Goal: Information Seeking & Learning: Understand process/instructions

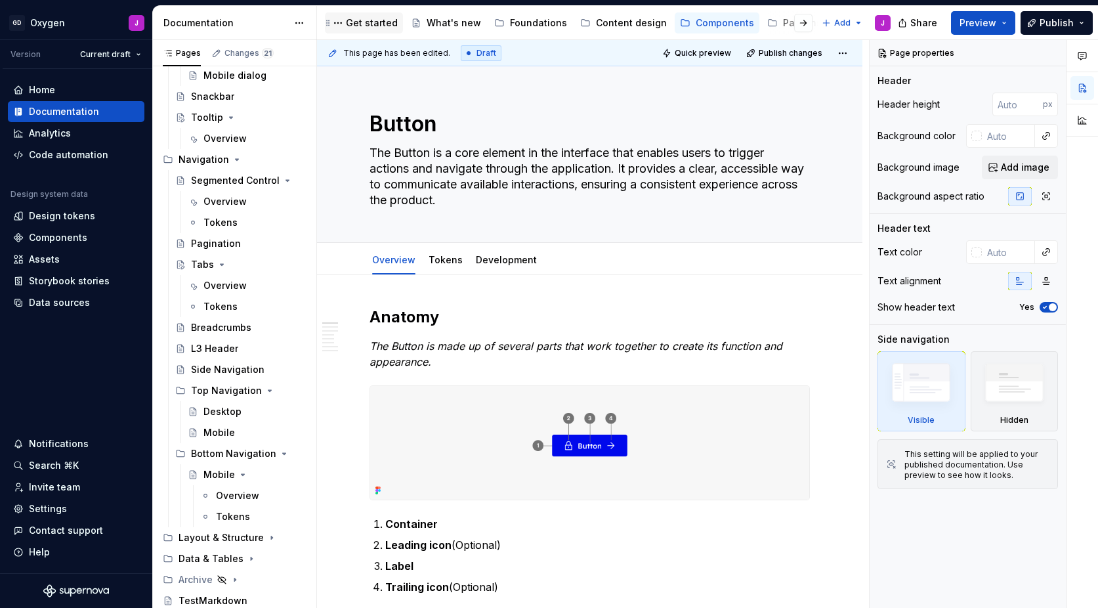
click at [380, 21] on div "Get started" at bounding box center [372, 22] width 52 height 13
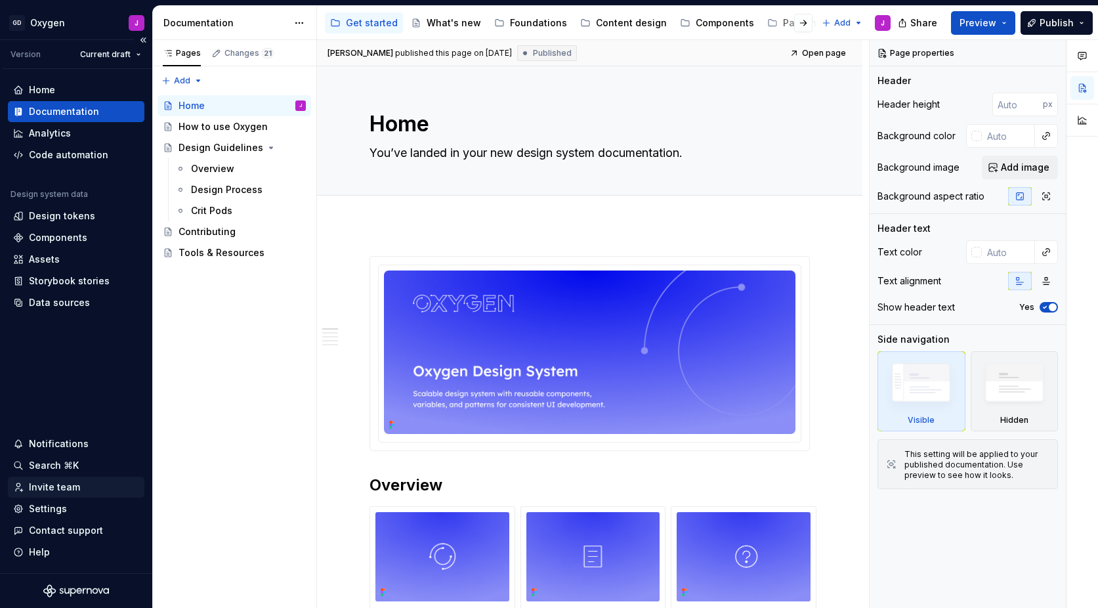
click at [68, 486] on div "Invite team" at bounding box center [54, 486] width 51 height 13
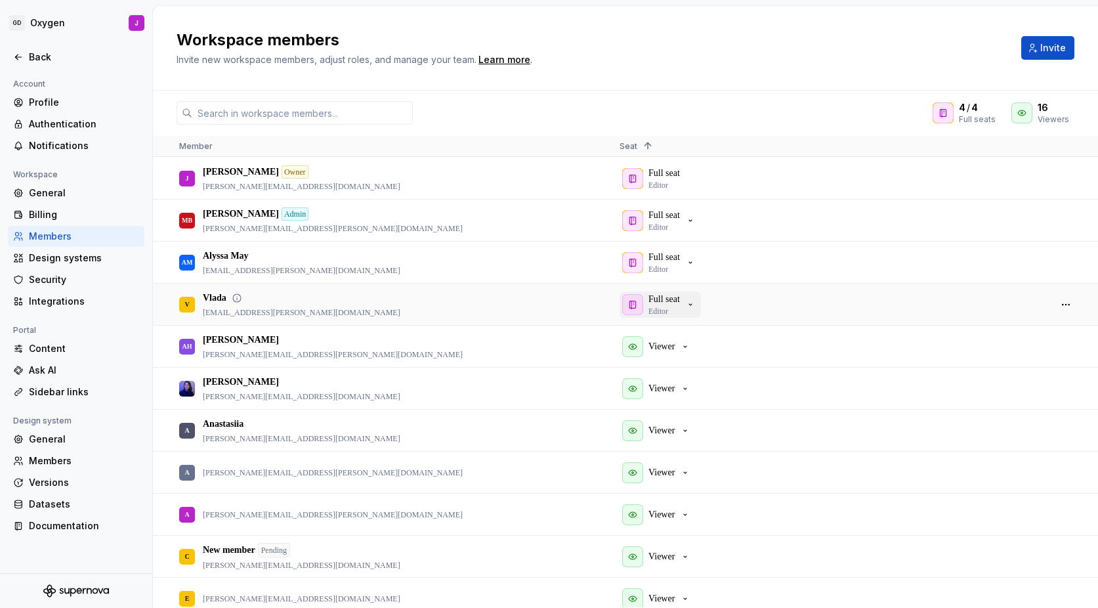
click at [694, 304] on icon "button" at bounding box center [690, 304] width 11 height 11
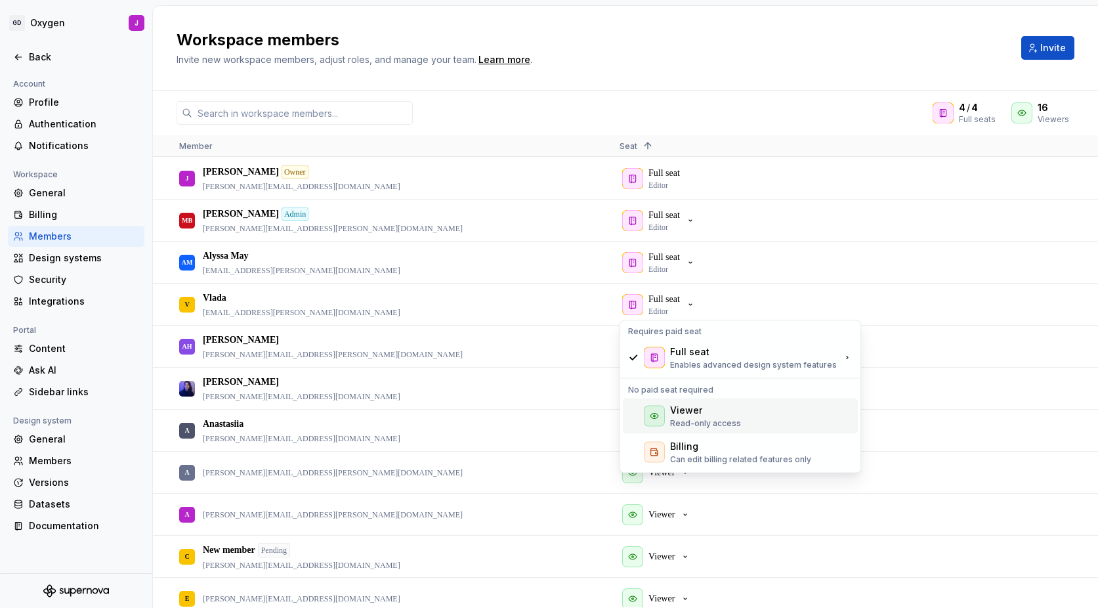
click at [691, 417] on div "Viewer Read-only access" at bounding box center [705, 416] width 71 height 25
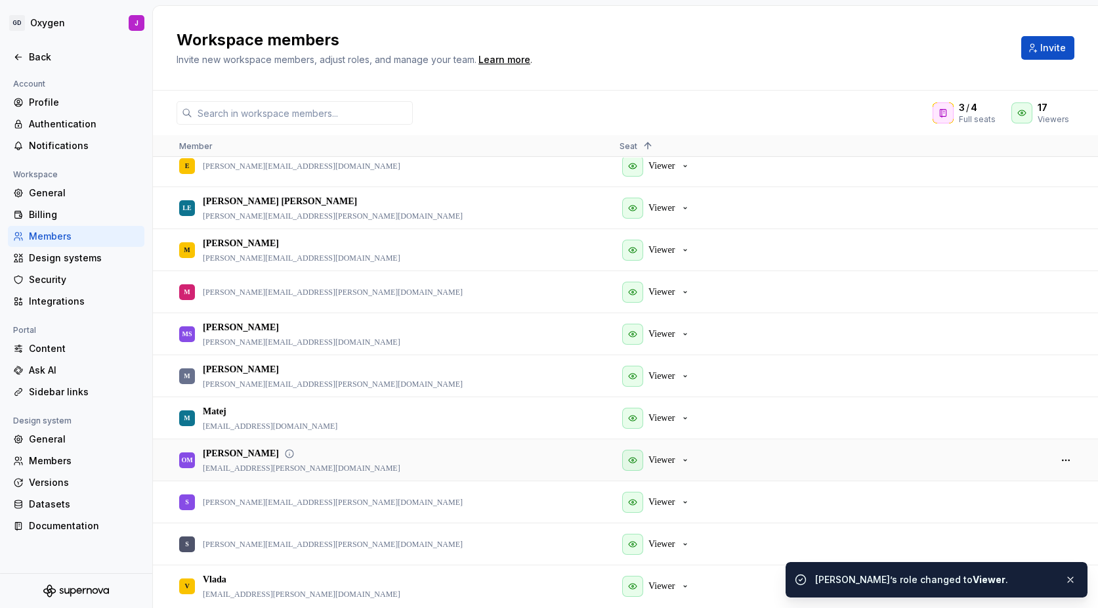
scroll to position [391, 0]
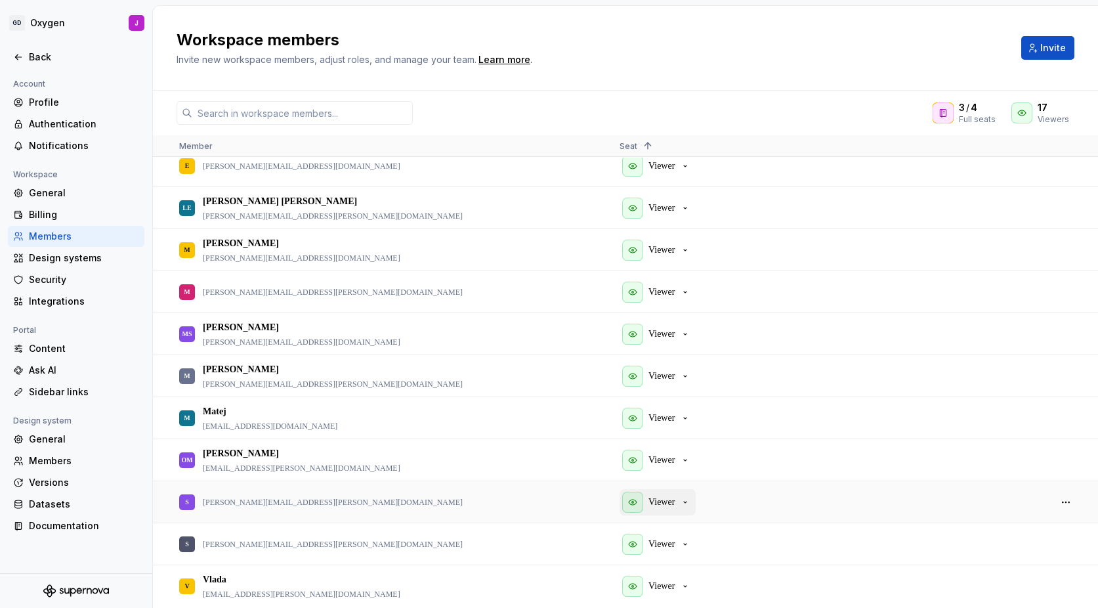
click at [685, 503] on icon "button" at bounding box center [685, 502] width 11 height 11
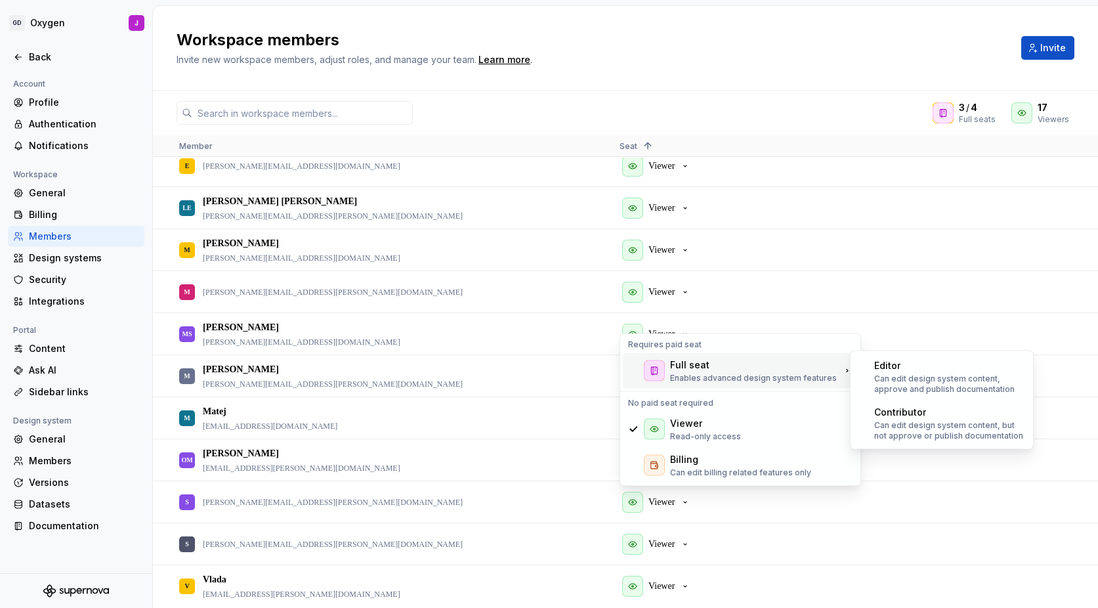
click at [701, 360] on div "Full seat" at bounding box center [689, 364] width 39 height 13
click at [918, 371] on div "Editor" at bounding box center [949, 365] width 151 height 13
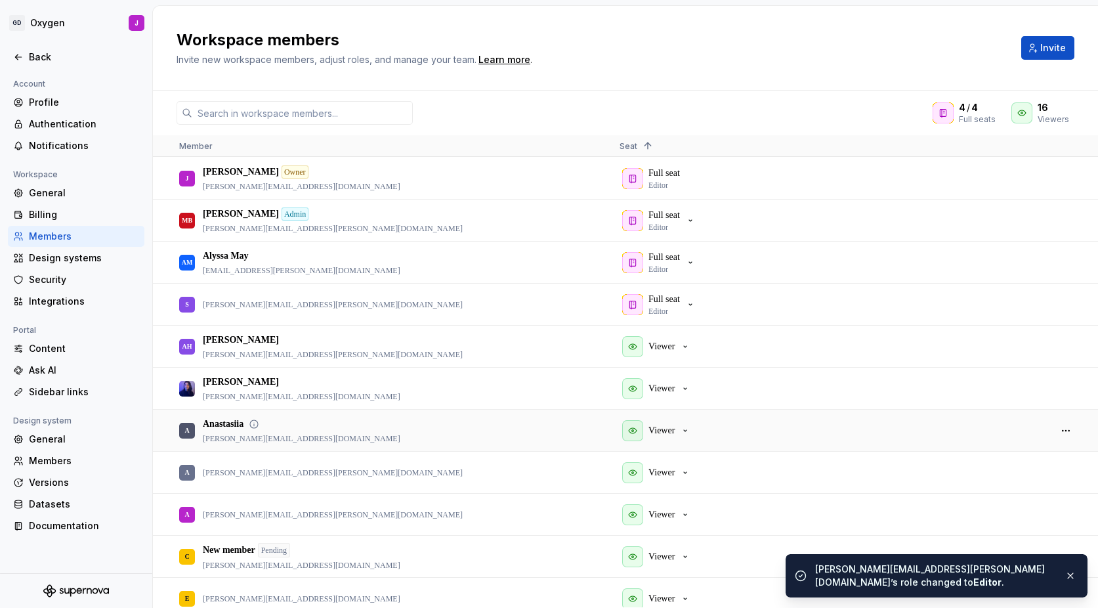
scroll to position [0, 0]
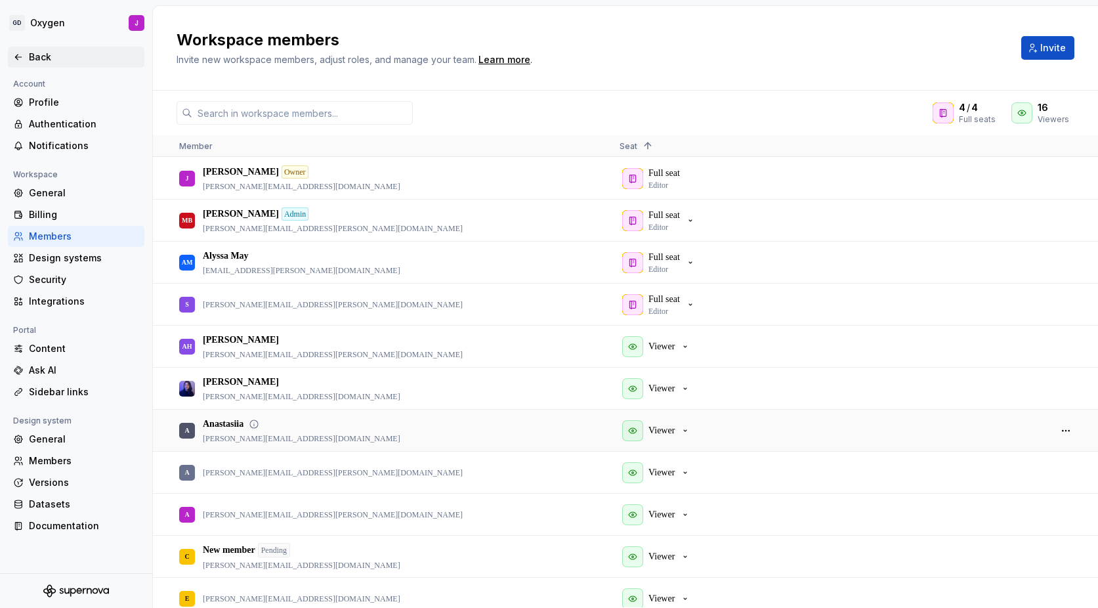
click at [40, 54] on div "Back" at bounding box center [84, 57] width 110 height 13
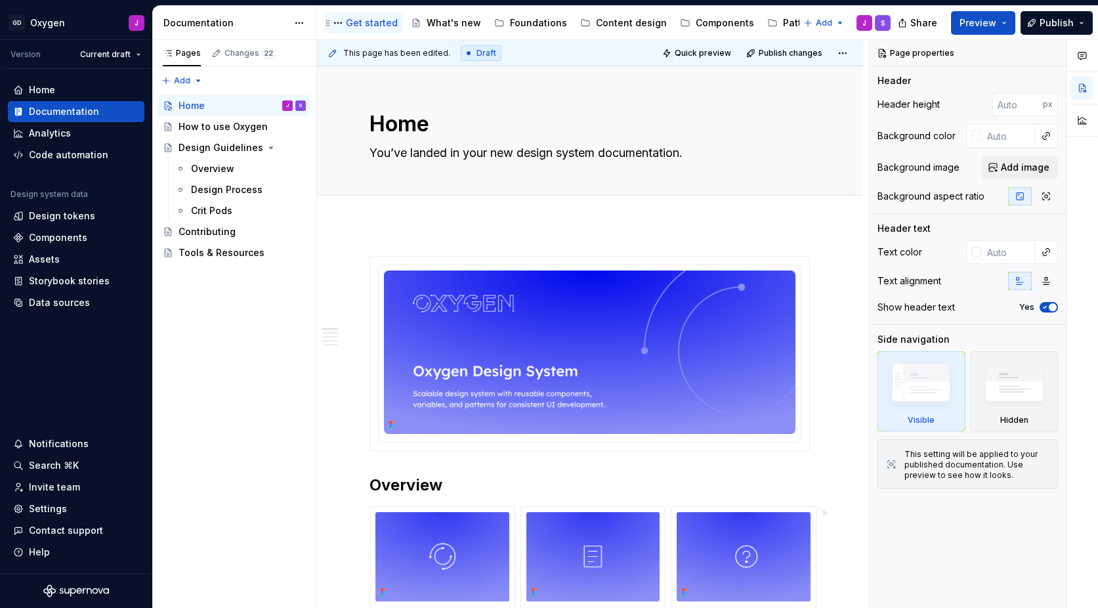
click at [379, 18] on div "Get started" at bounding box center [372, 22] width 52 height 13
click at [221, 127] on div "How to use Oxygen" at bounding box center [223, 126] width 88 height 13
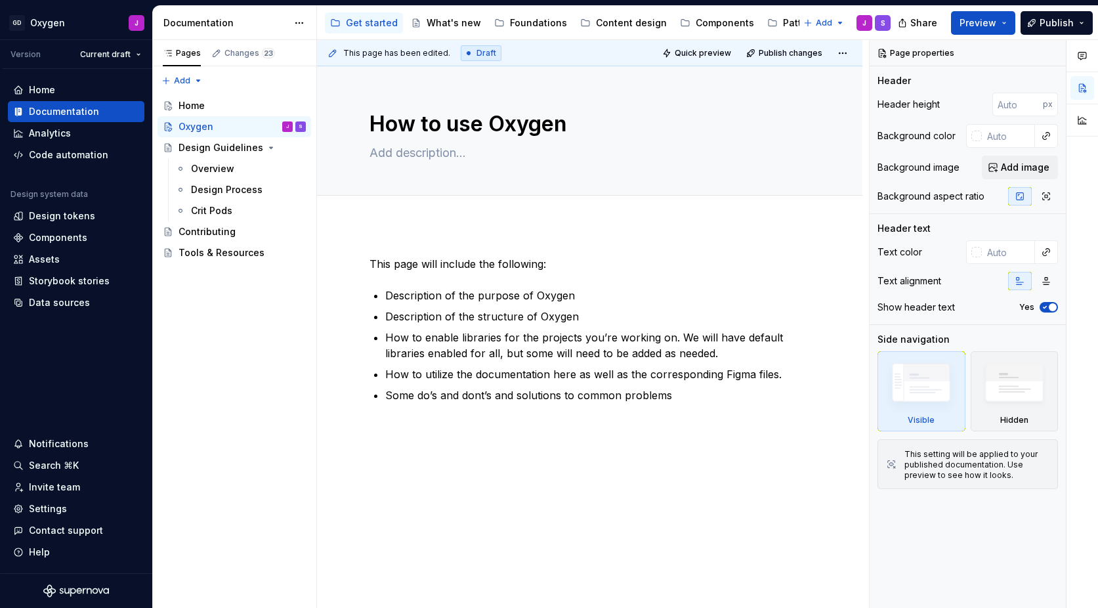
type textarea "*"
type textarea "Oxygen"
type textarea "*"
type textarea "Oxygen"
type textarea "*"
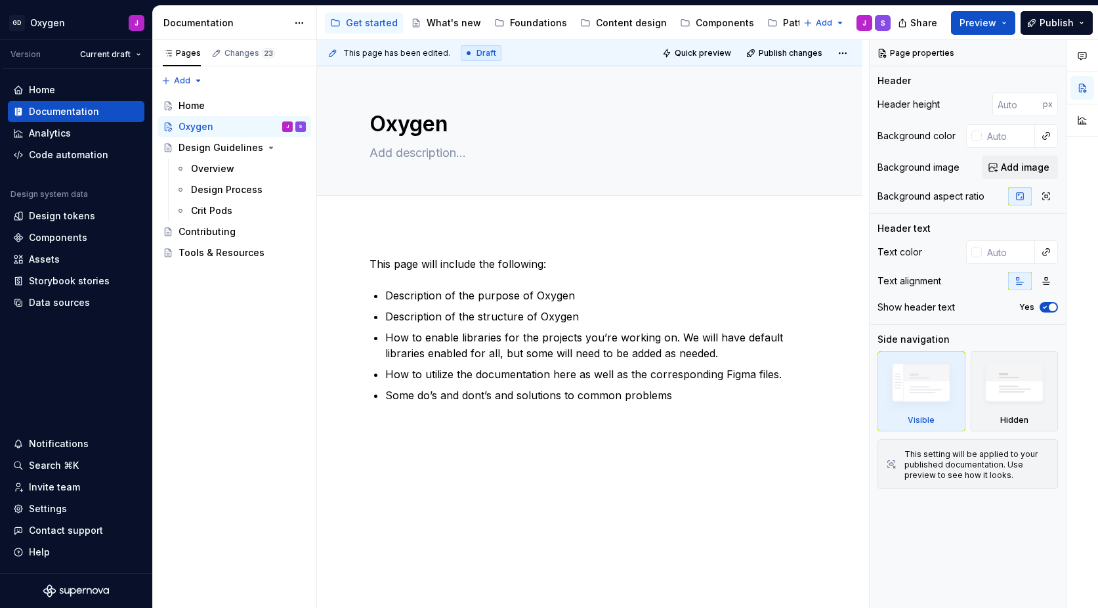
type textarea "Oxygen F"
type textarea "*"
type textarea "Oxygen FA"
type textarea "*"
type textarea "Oxygen FAQ"
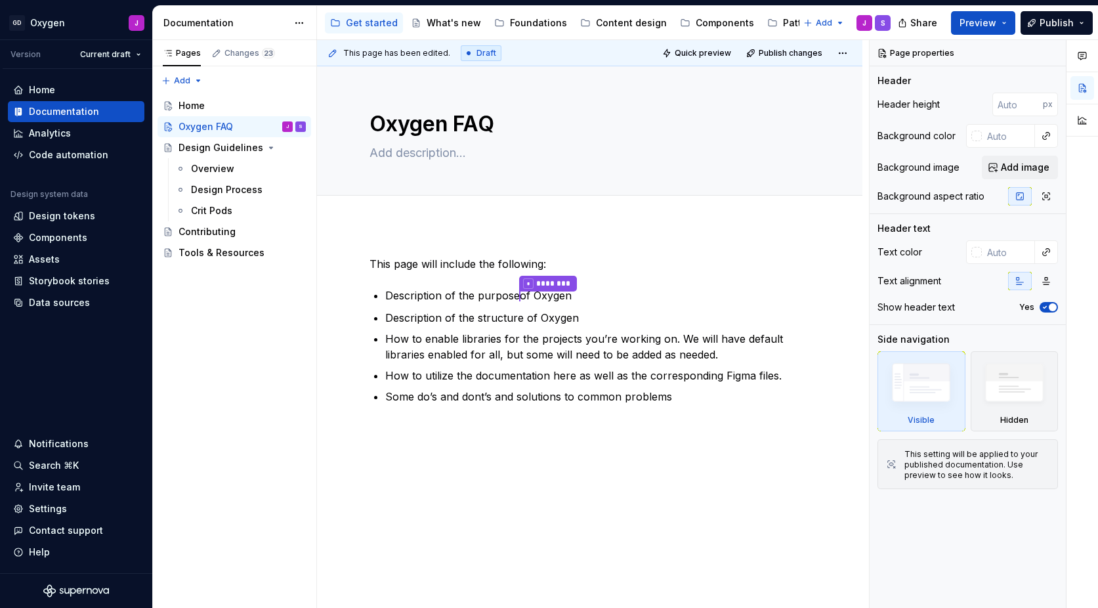
type textarea "*"
type textarea "Oxygen FAQs"
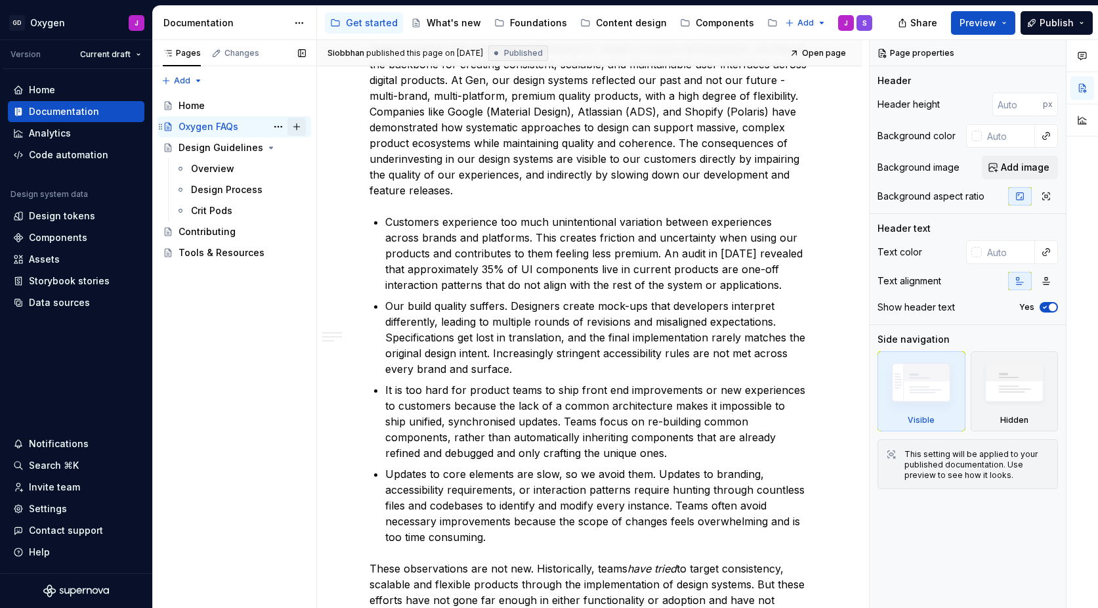
type textarea "*"
type textarea "Everything you need to know to get started"
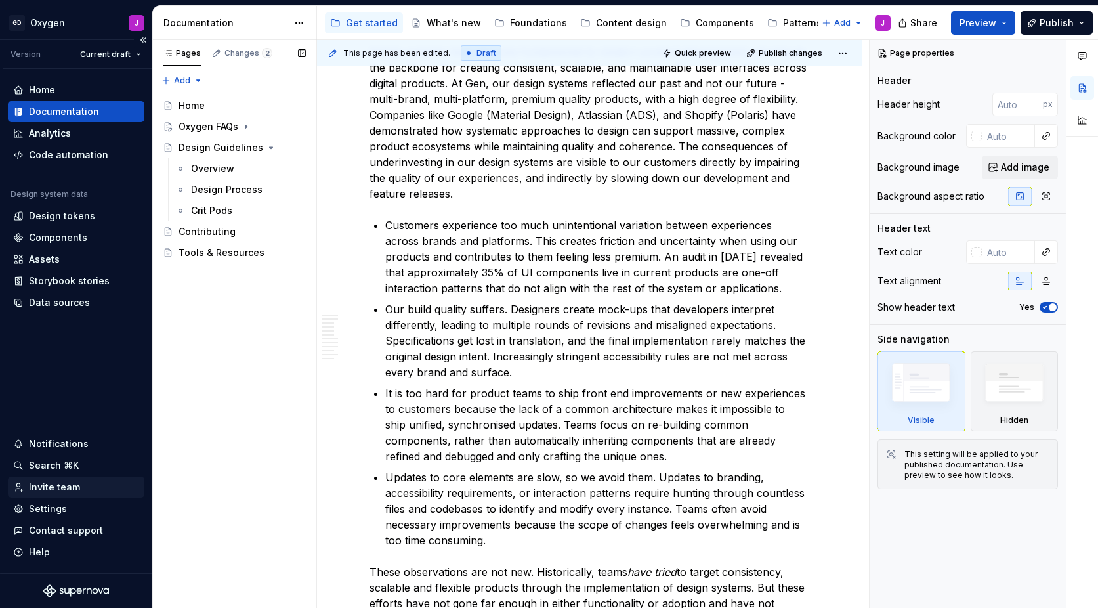
click at [63, 484] on div "Invite team" at bounding box center [54, 486] width 51 height 13
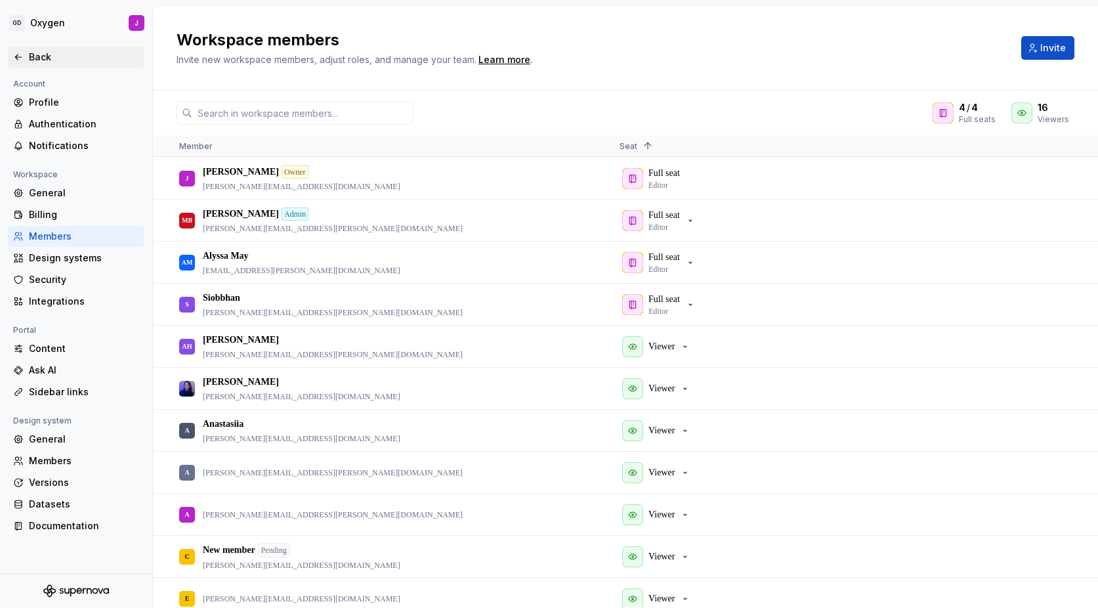
click at [45, 54] on div "Back" at bounding box center [84, 57] width 110 height 13
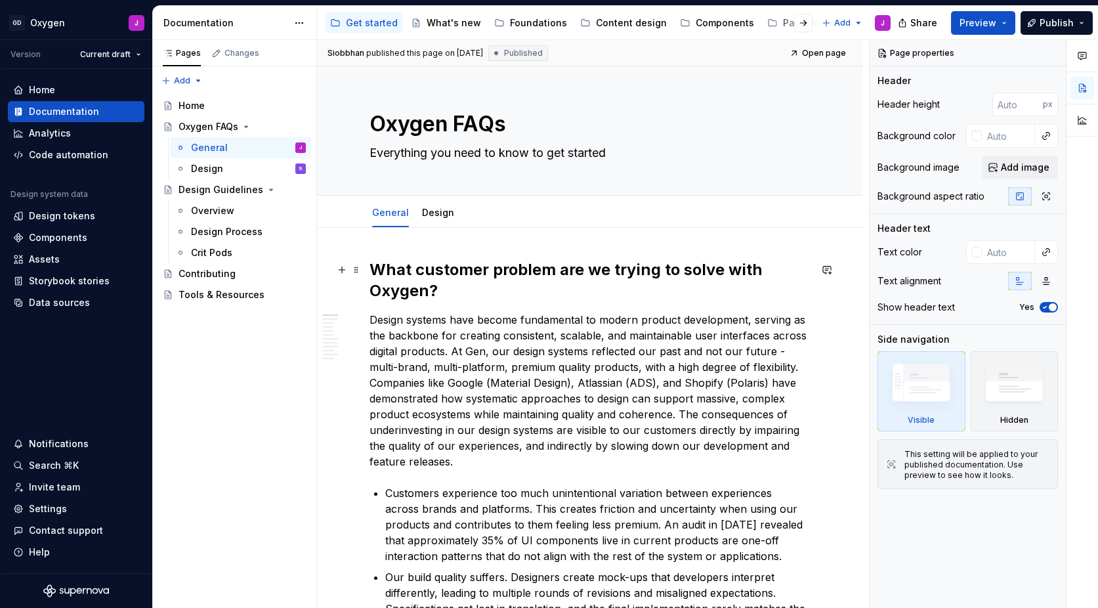
type textarea "*"
click at [69, 210] on div "Design tokens" at bounding box center [62, 215] width 66 height 13
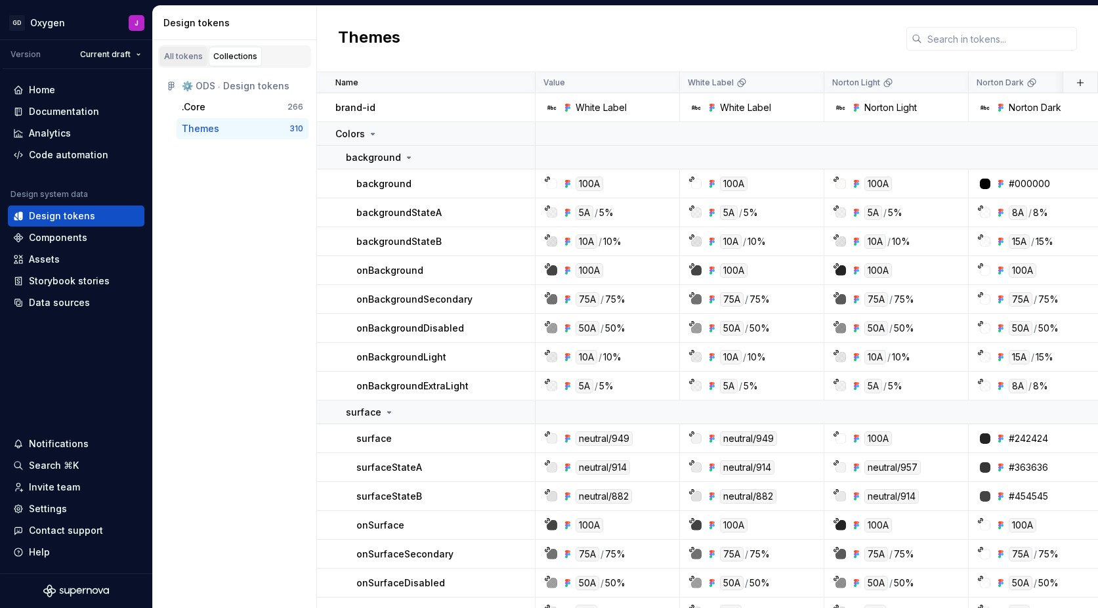
click at [182, 59] on div "All tokens" at bounding box center [183, 56] width 39 height 11
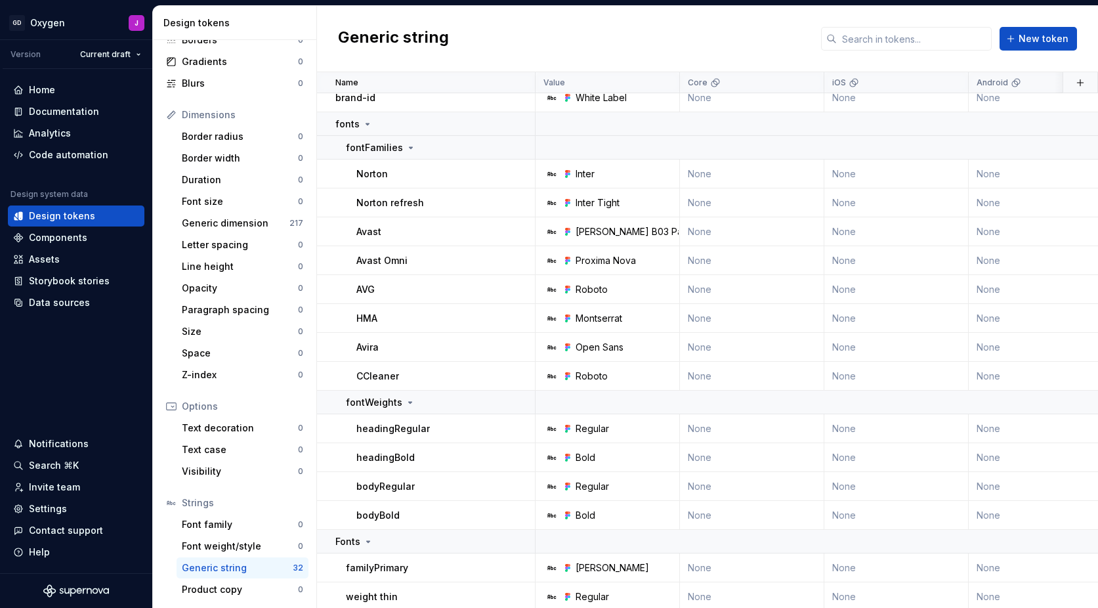
scroll to position [111, 0]
drag, startPoint x: 247, startPoint y: 568, endPoint x: 272, endPoint y: 537, distance: 40.6
click at [247, 568] on div "Generic string" at bounding box center [237, 567] width 111 height 13
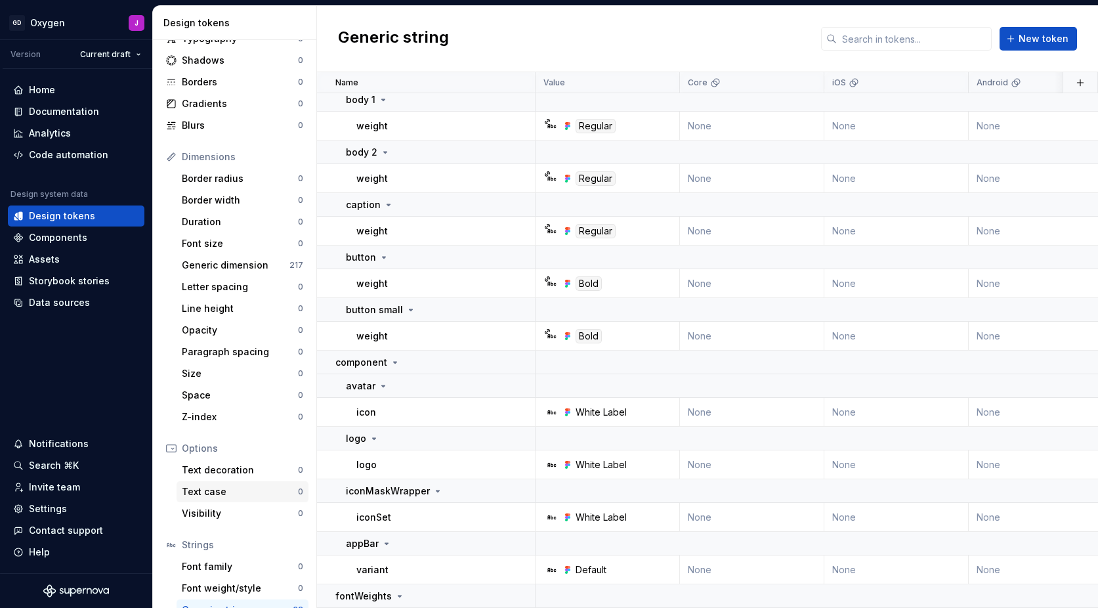
scroll to position [0, 0]
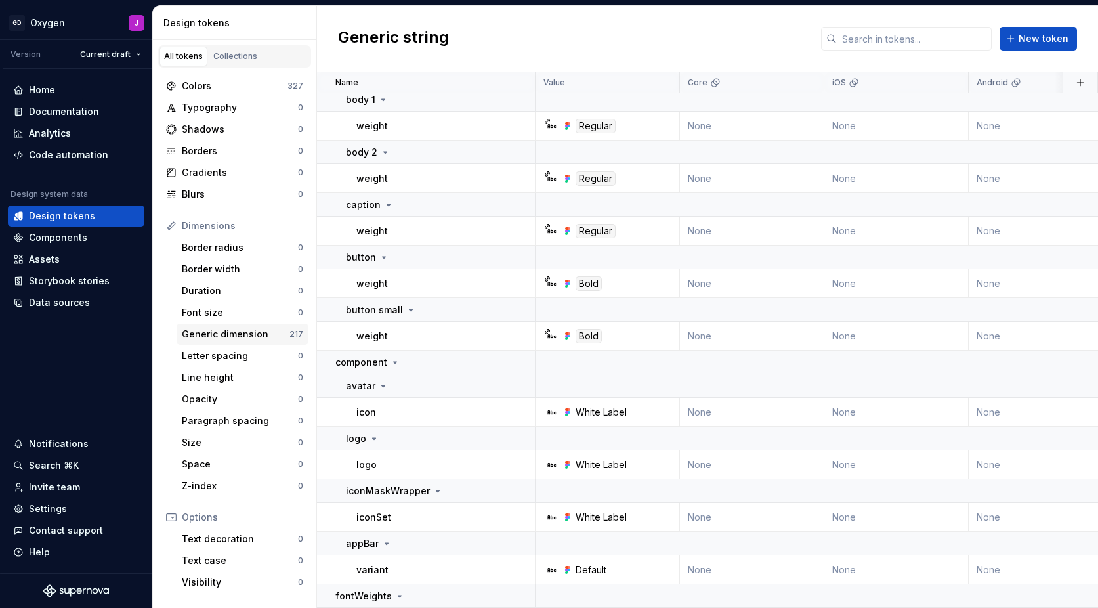
click at [236, 338] on div "Generic dimension" at bounding box center [236, 334] width 108 height 13
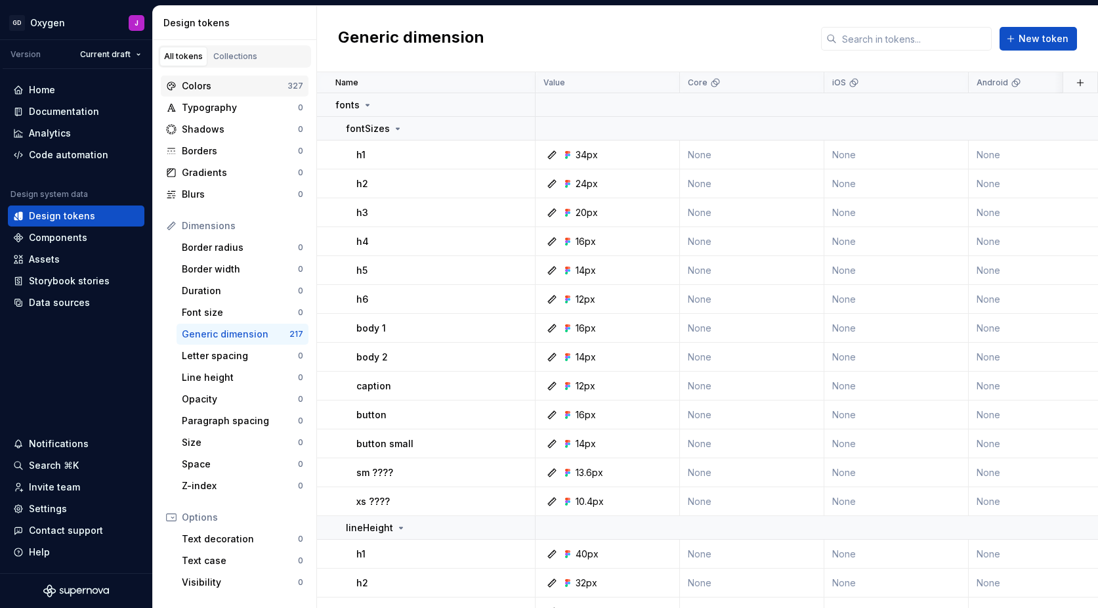
click at [234, 81] on div "Colors" at bounding box center [235, 85] width 106 height 13
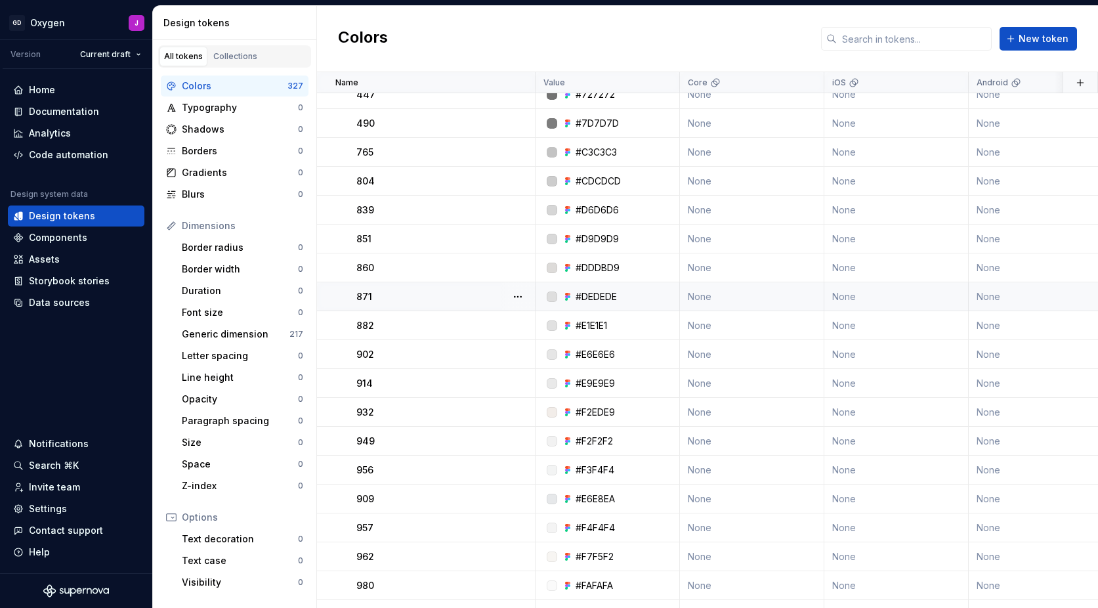
scroll to position [902, 0]
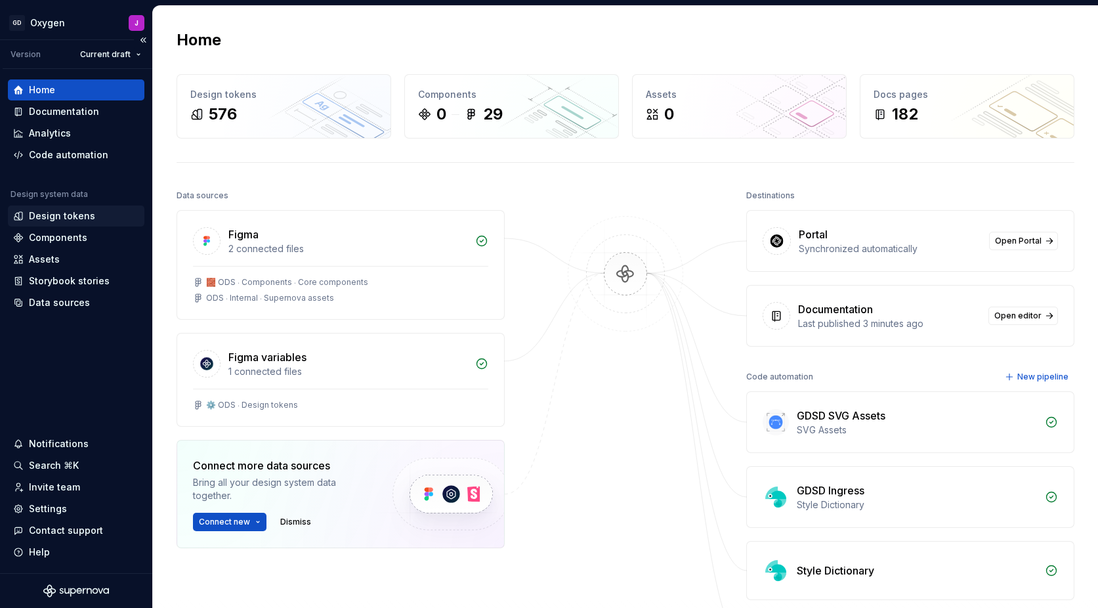
click at [79, 214] on div "Design tokens" at bounding box center [62, 215] width 66 height 13
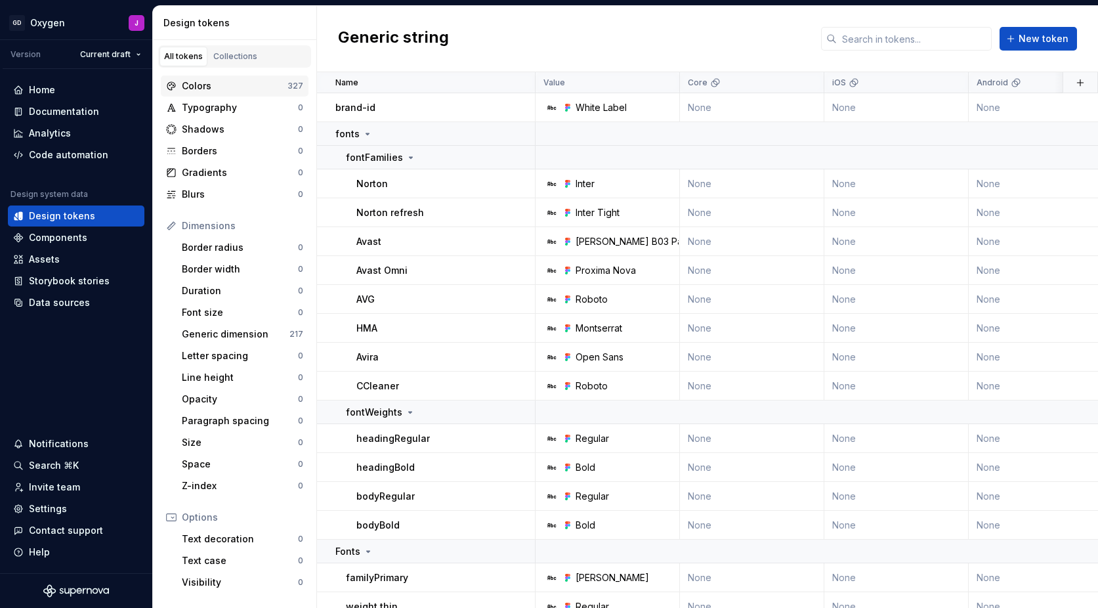
click at [199, 89] on div "Colors" at bounding box center [235, 85] width 106 height 13
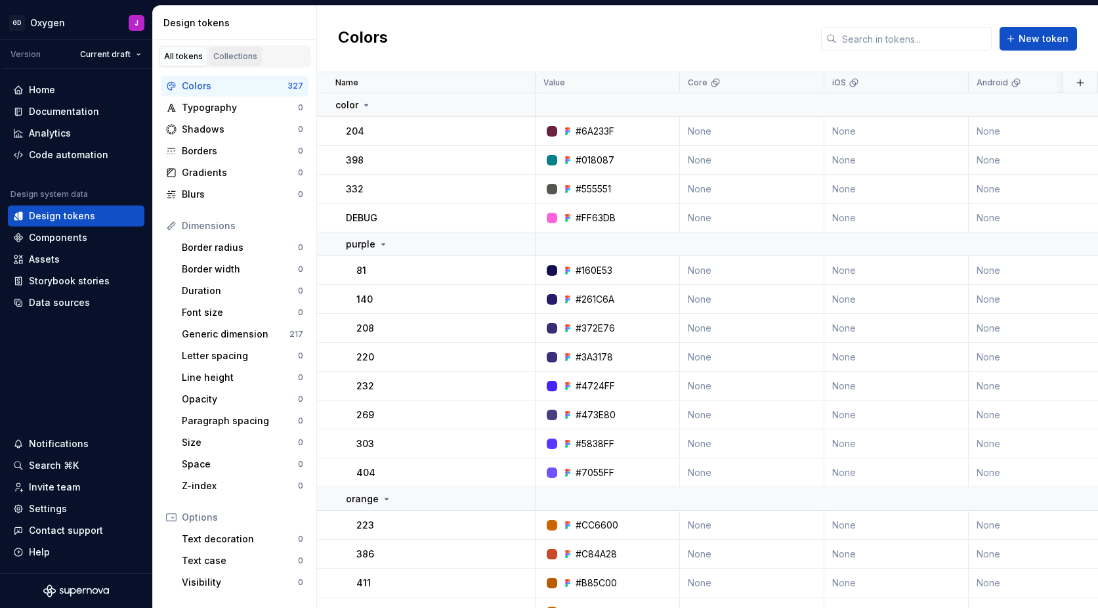
click at [230, 60] on div "Collections" at bounding box center [235, 56] width 44 height 11
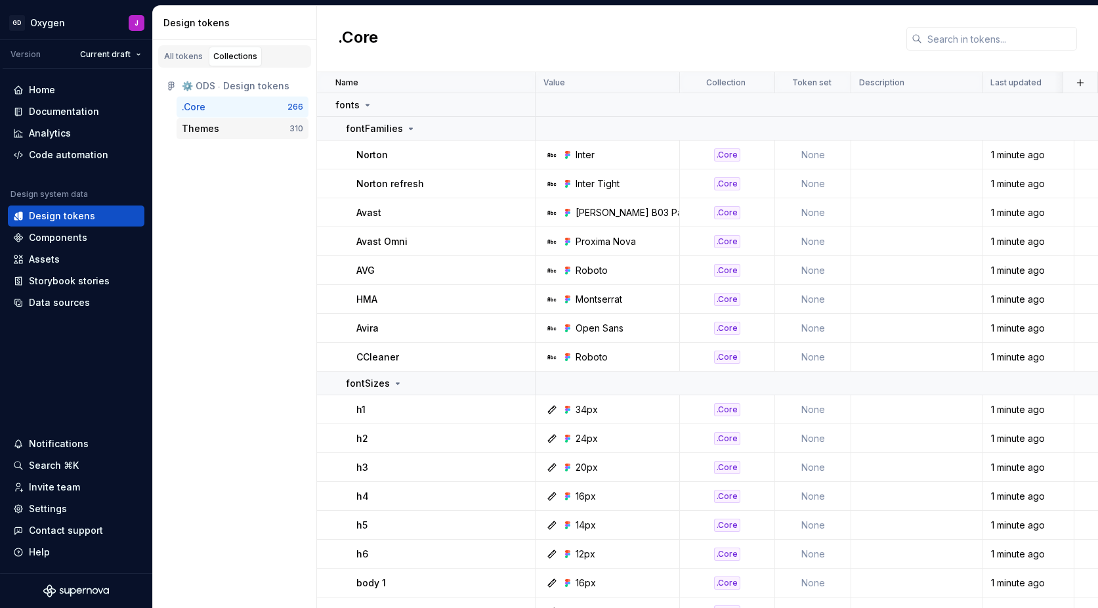
click at [215, 123] on div "Themes" at bounding box center [200, 128] width 37 height 13
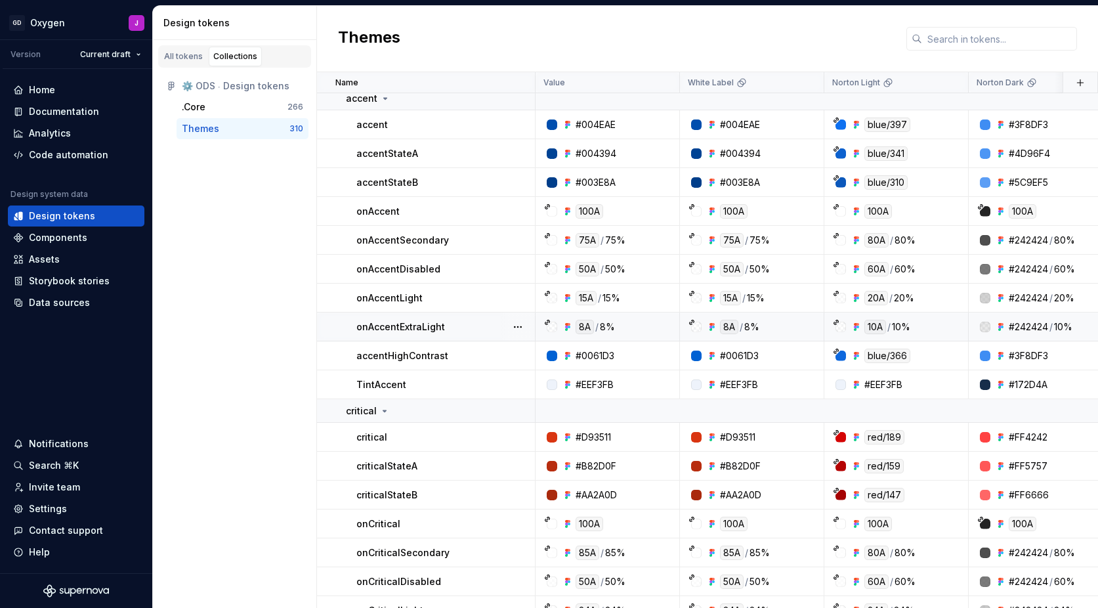
scroll to position [823, 0]
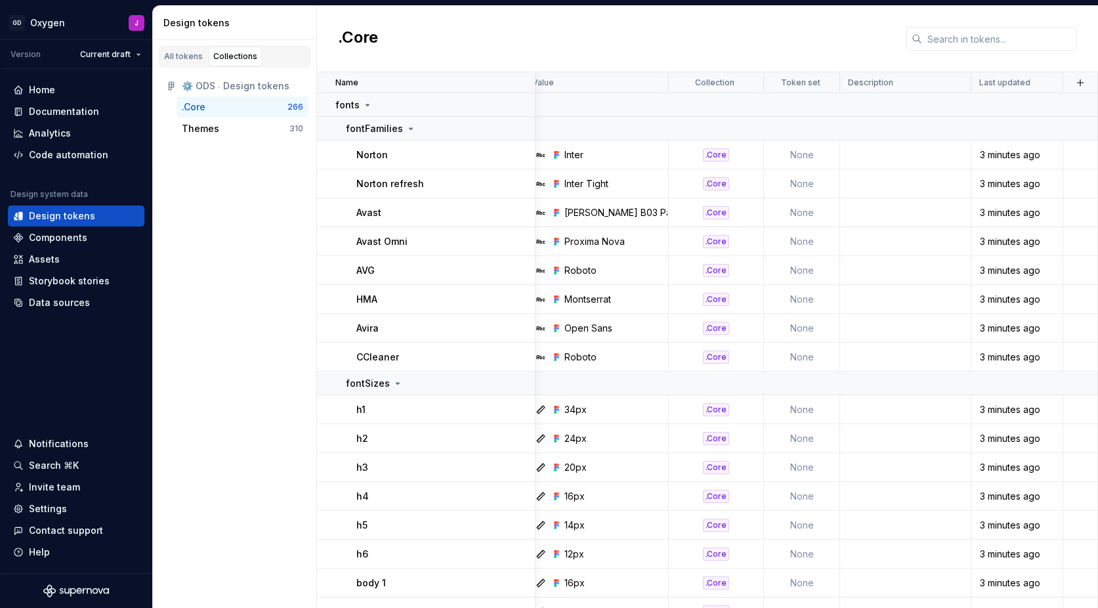
scroll to position [0, 11]
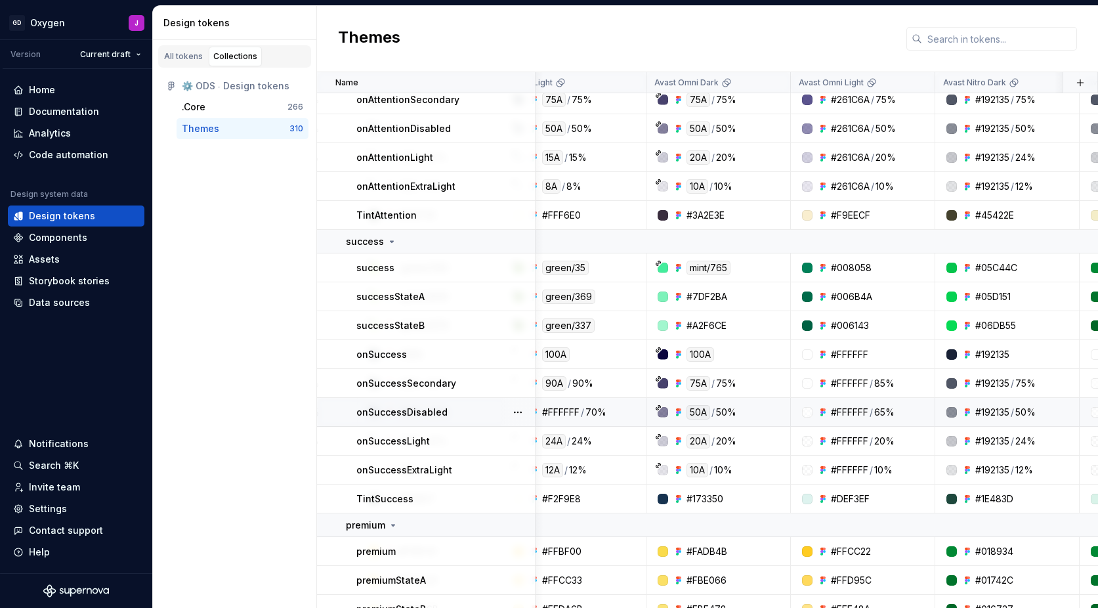
scroll to position [1563, 1044]
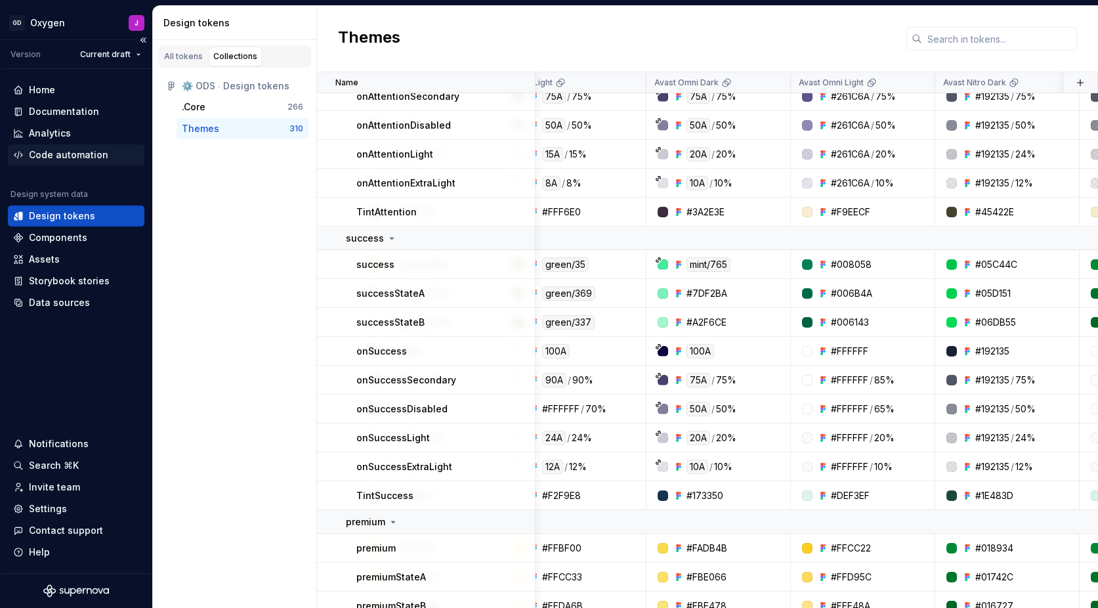
click at [78, 146] on div "Code automation" at bounding box center [76, 154] width 137 height 21
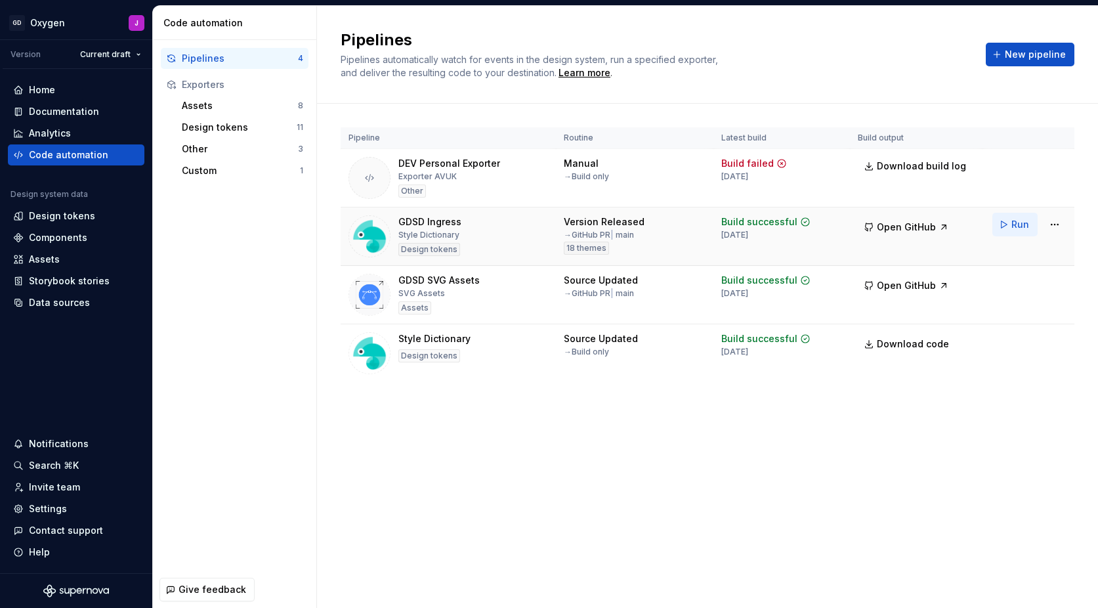
click at [1011, 224] on button "Run" at bounding box center [1014, 225] width 45 height 24
click at [80, 113] on div "Documentation" at bounding box center [64, 111] width 70 height 13
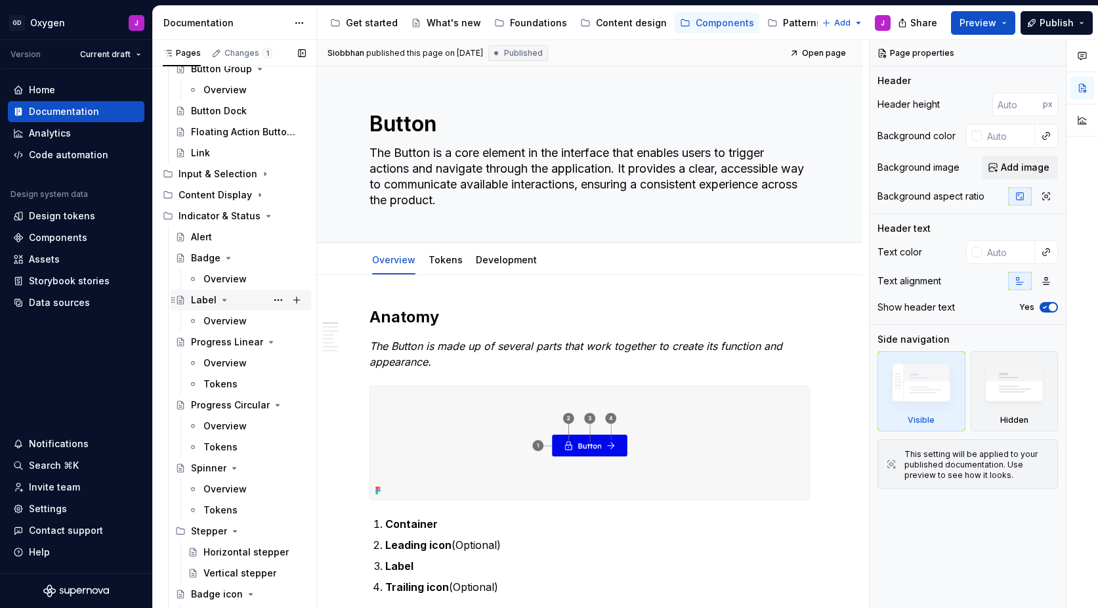
scroll to position [177, 0]
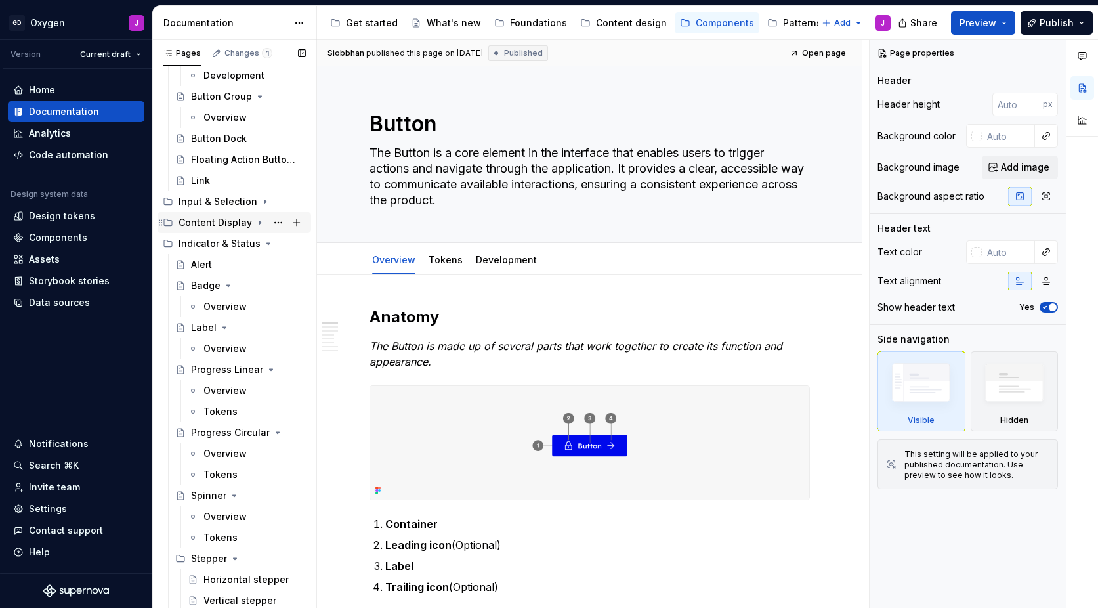
click at [255, 222] on icon "Page tree" at bounding box center [260, 222] width 11 height 11
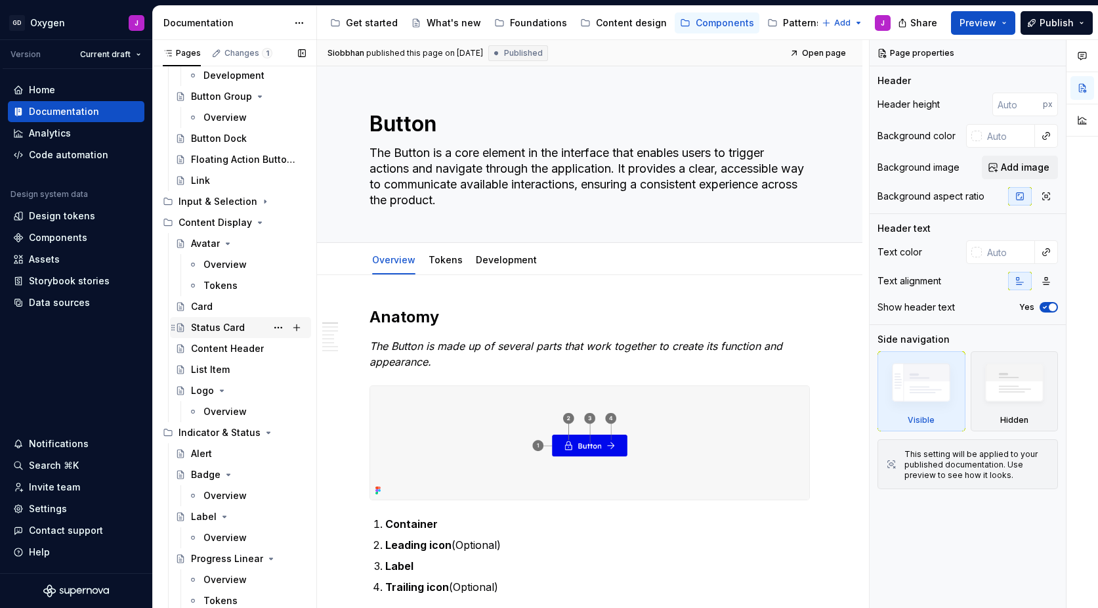
click at [211, 326] on div "Status Card" at bounding box center [218, 327] width 54 height 13
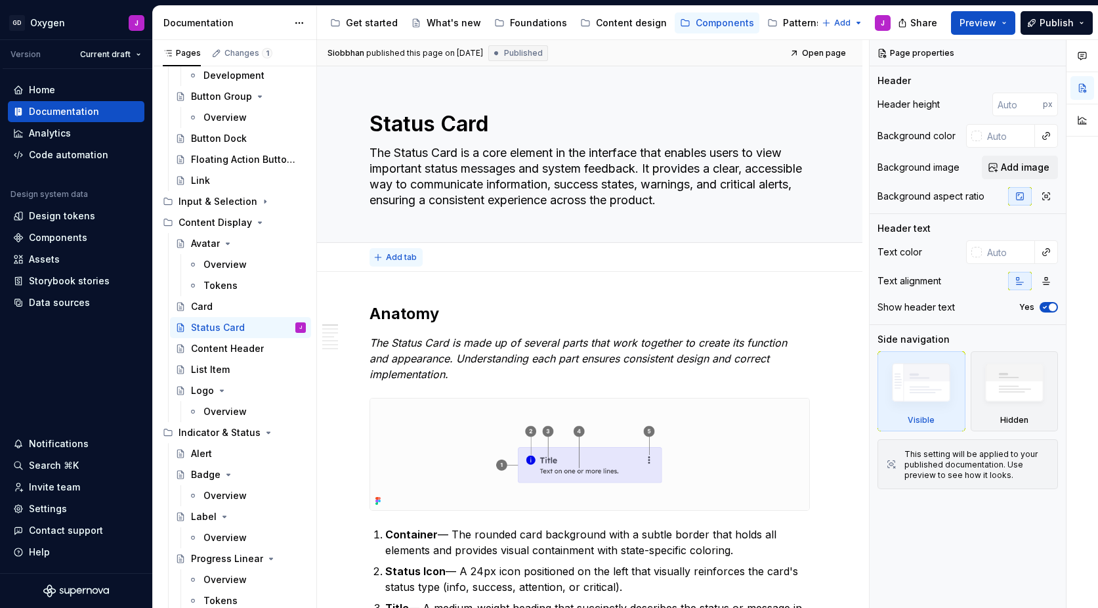
type textarea "*"
click at [394, 261] on span "Add tab" at bounding box center [401, 257] width 31 height 11
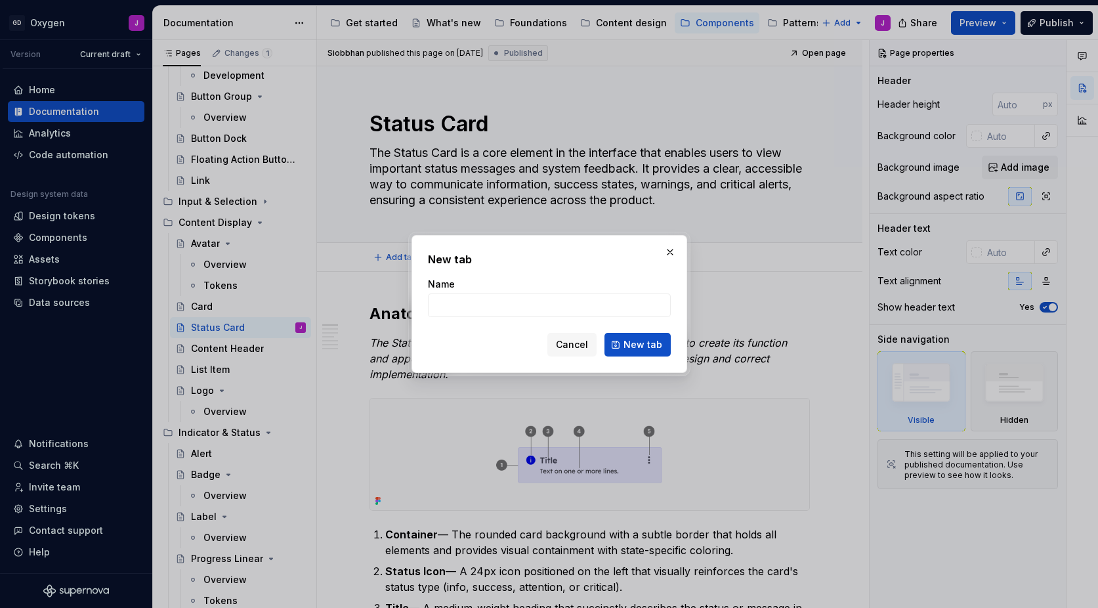
type input "o"
type input "Overview"
click at [638, 345] on button "New tab" at bounding box center [637, 345] width 66 height 24
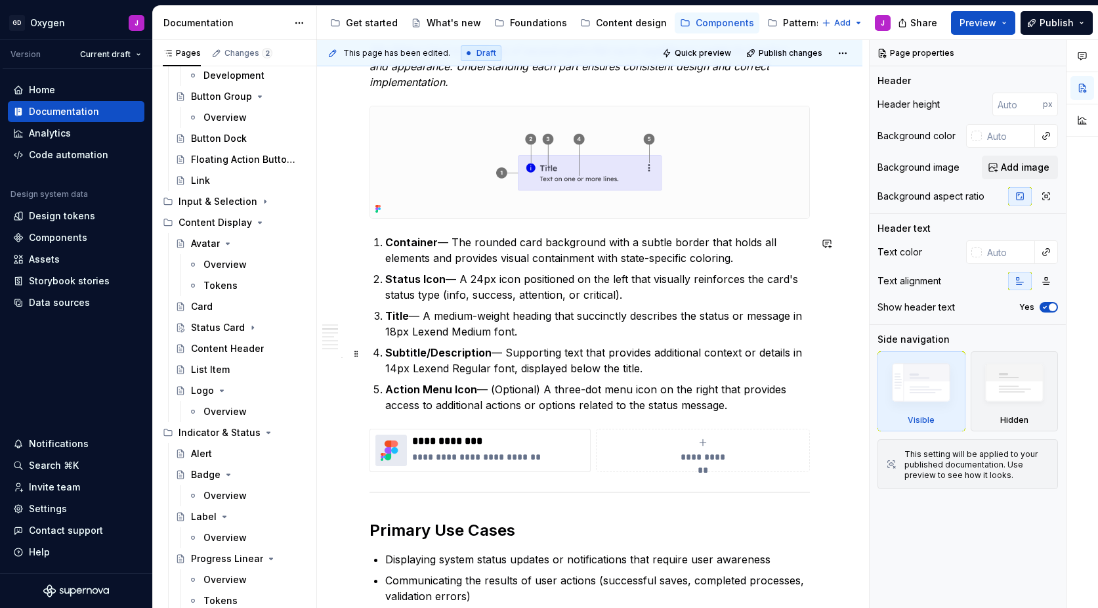
scroll to position [293, 0]
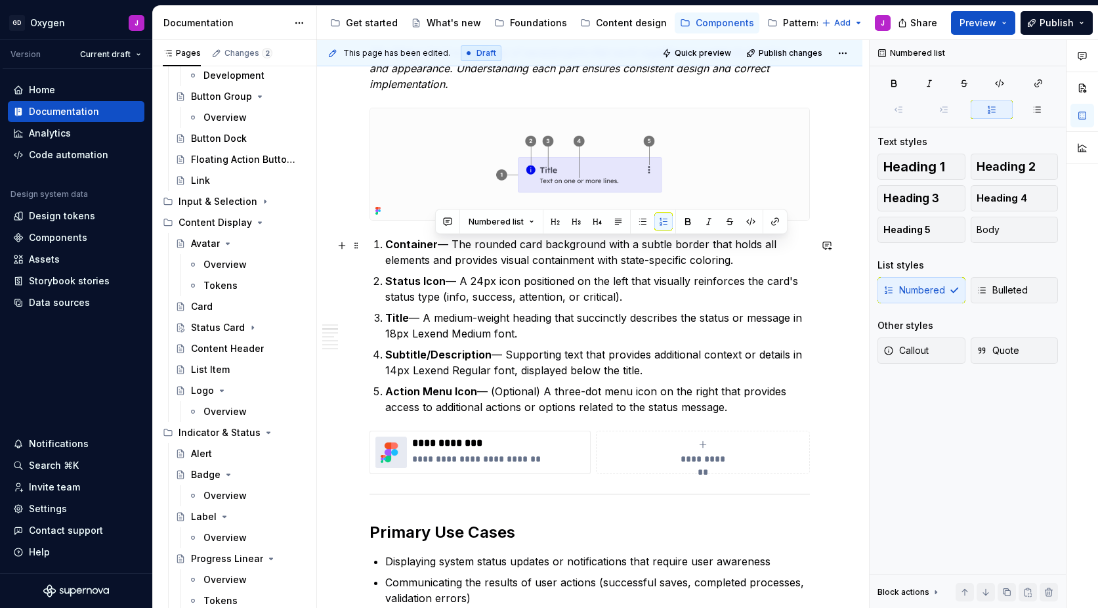
drag, startPoint x: 436, startPoint y: 245, endPoint x: 742, endPoint y: 265, distance: 306.5
click at [742, 265] on p "Container — The rounded card background with a subtle border that holds all ele…" at bounding box center [597, 252] width 425 height 32
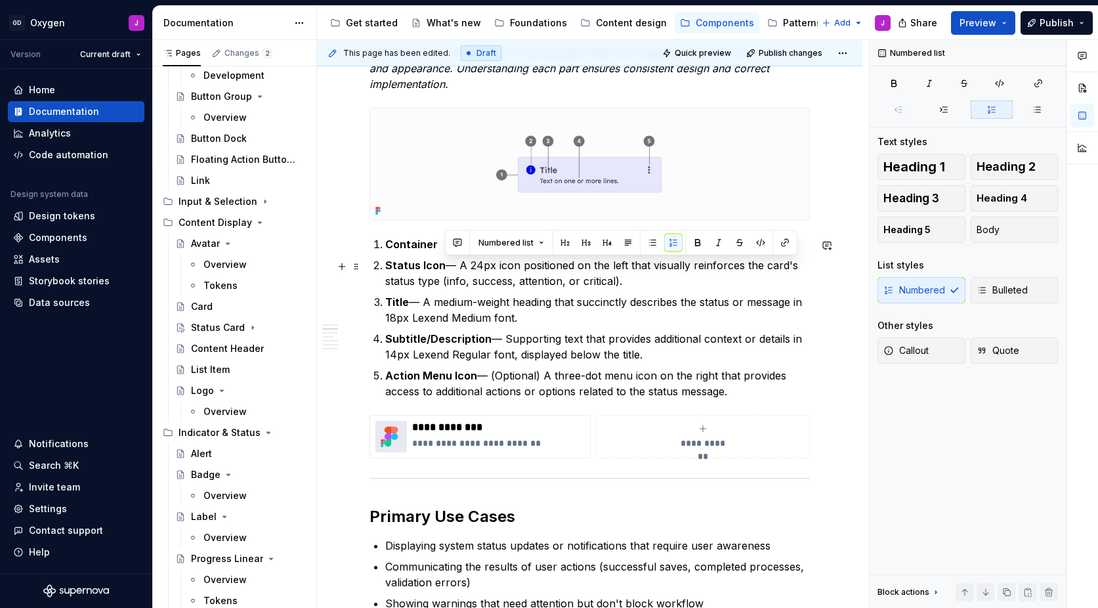
drag, startPoint x: 444, startPoint y: 269, endPoint x: 632, endPoint y: 280, distance: 188.0
click at [632, 280] on p "Status Icon — A 24px icon positioned on the left that visually reinforces the c…" at bounding box center [597, 273] width 425 height 32
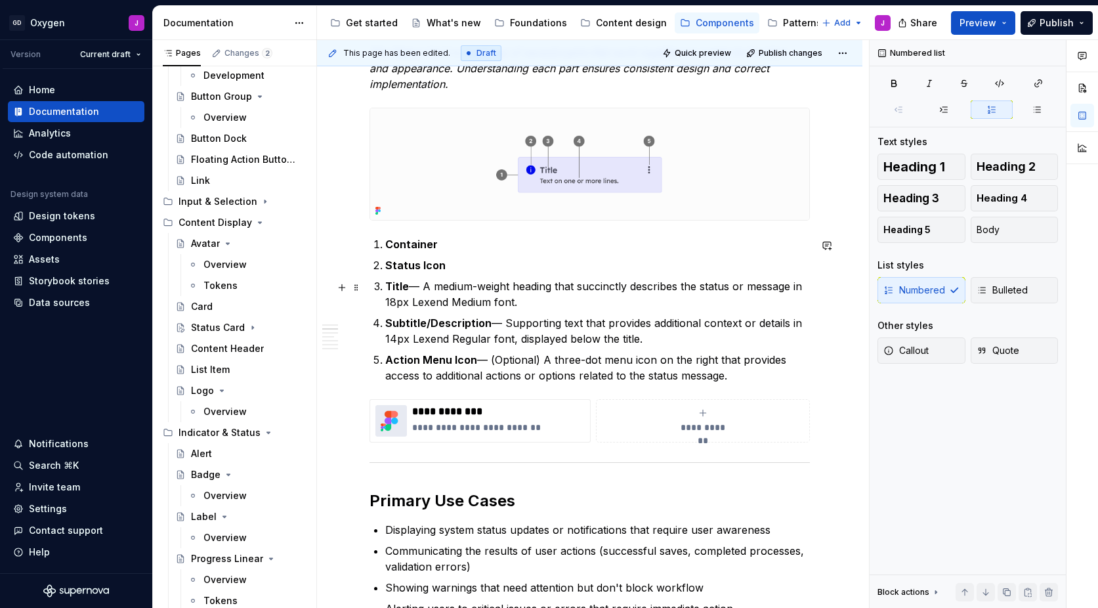
drag, startPoint x: 412, startPoint y: 289, endPoint x: 538, endPoint y: 299, distance: 126.4
click at [539, 299] on p "Title — A medium-weight heading that succinctly describes the status or message…" at bounding box center [597, 294] width 425 height 32
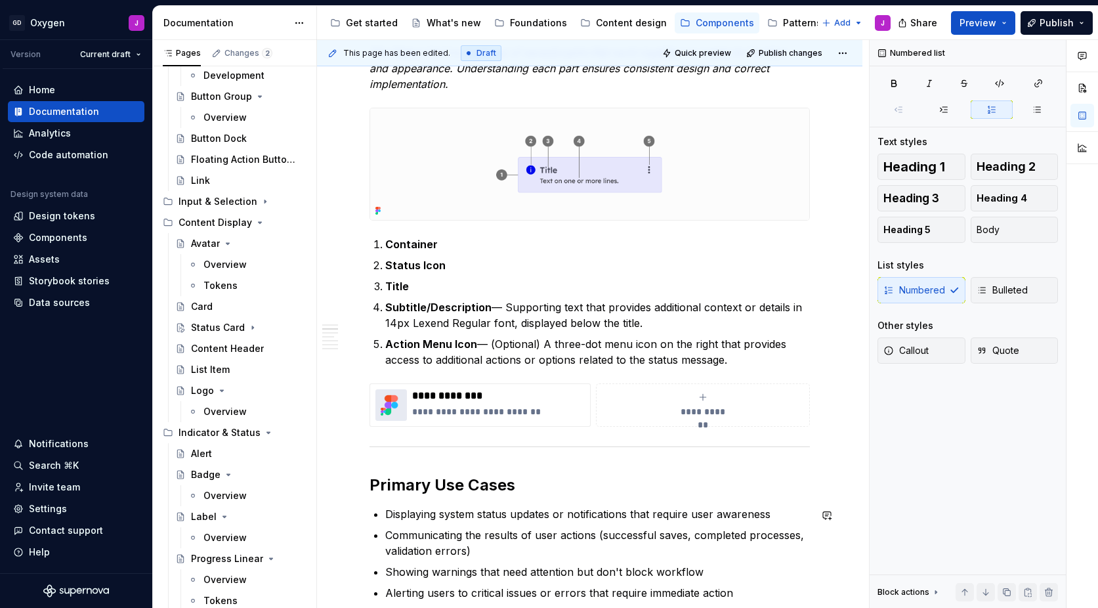
type textarea "*"
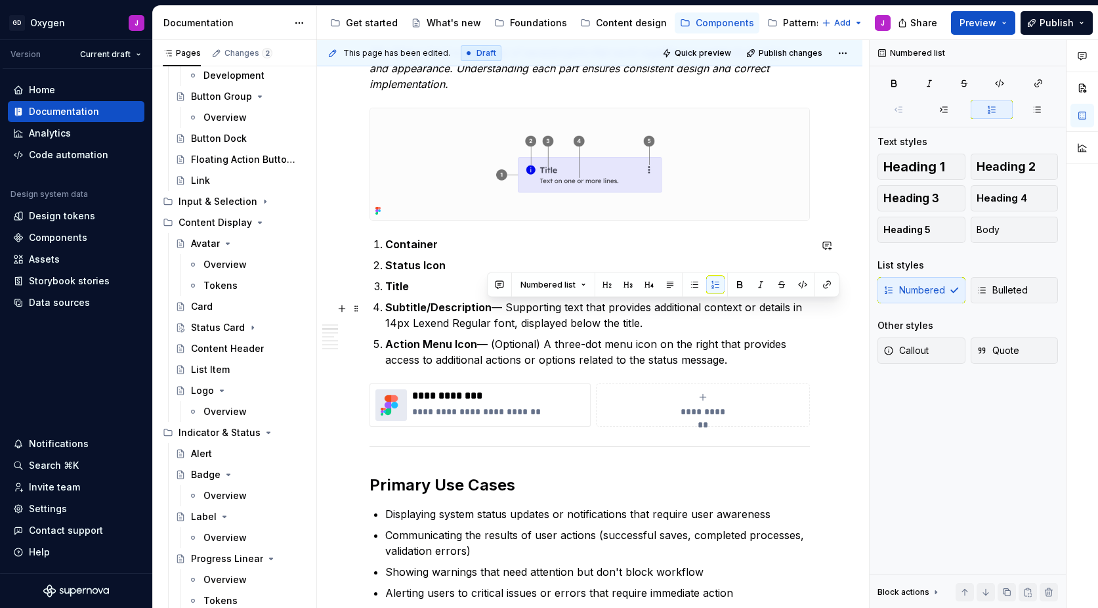
drag, startPoint x: 486, startPoint y: 310, endPoint x: 648, endPoint y: 325, distance: 163.5
click at [648, 325] on p "Subtitle/Description — Supporting text that provides additional context or deta…" at bounding box center [597, 315] width 425 height 32
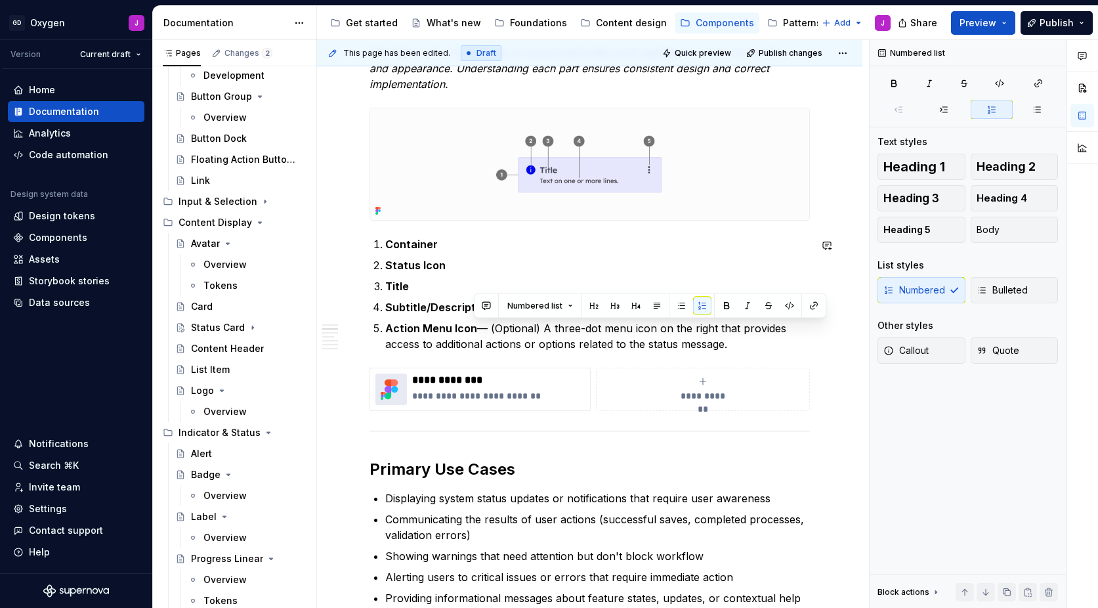
drag, startPoint x: 475, startPoint y: 331, endPoint x: 729, endPoint y: 354, distance: 255.0
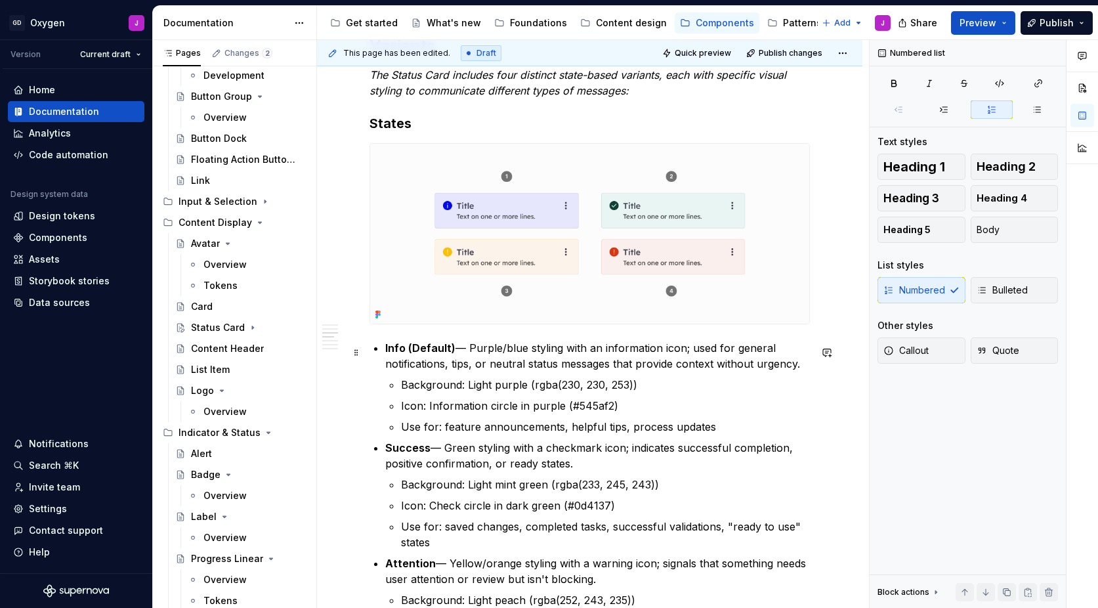
scroll to position [968, 0]
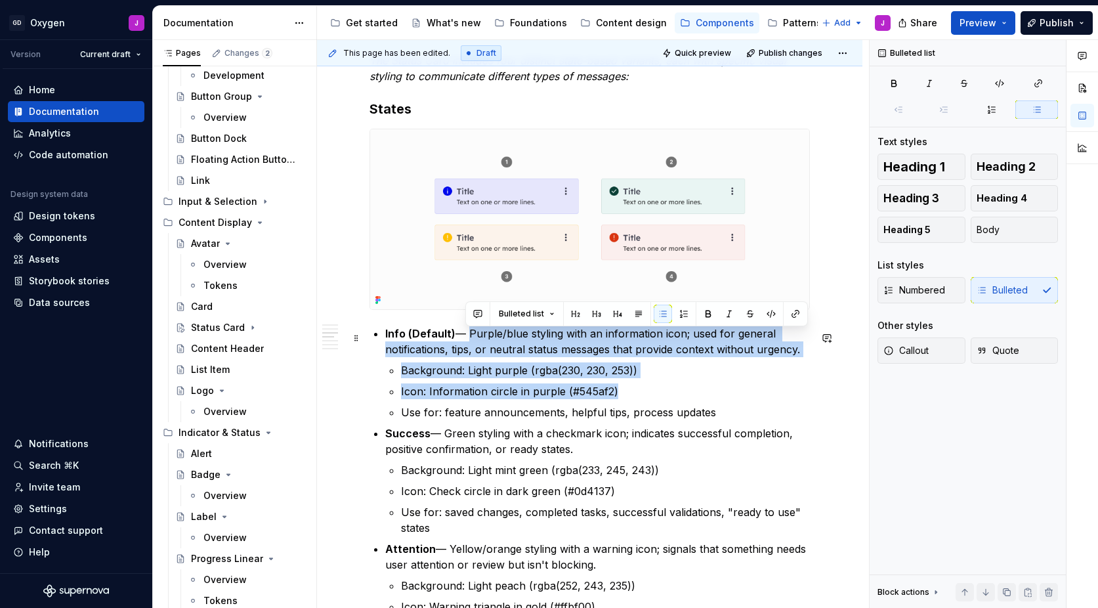
drag, startPoint x: 622, startPoint y: 396, endPoint x: 467, endPoint y: 337, distance: 164.9
click at [467, 337] on li "Info (Default) — Purple/blue styling with an information icon; used for general…" at bounding box center [597, 373] width 425 height 95
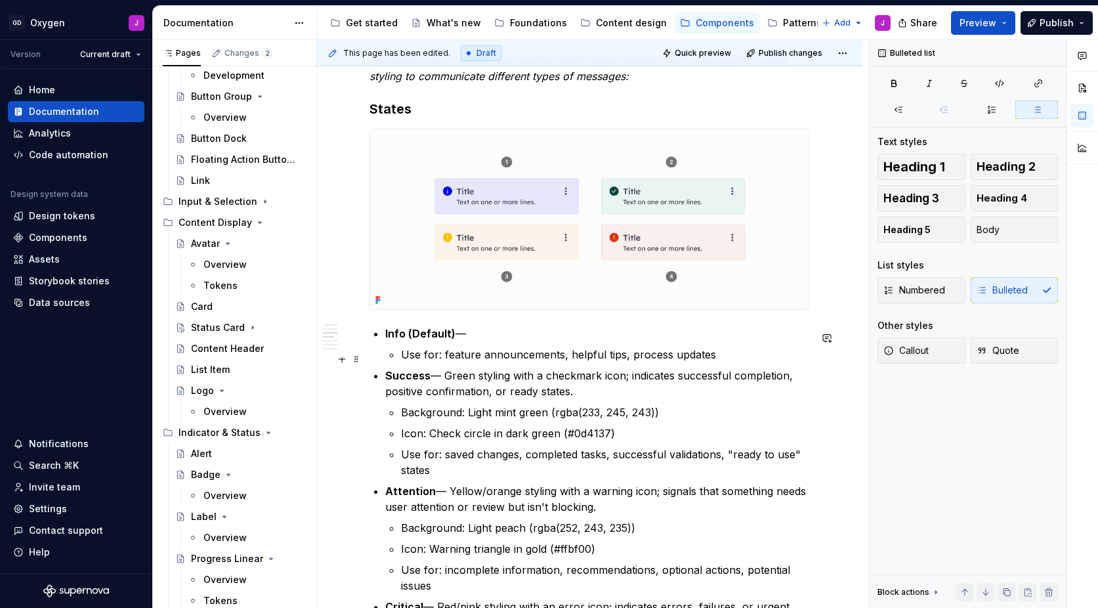
click at [402, 360] on p "Use for: feature announcements, helpful tips, process updates" at bounding box center [605, 355] width 409 height 16
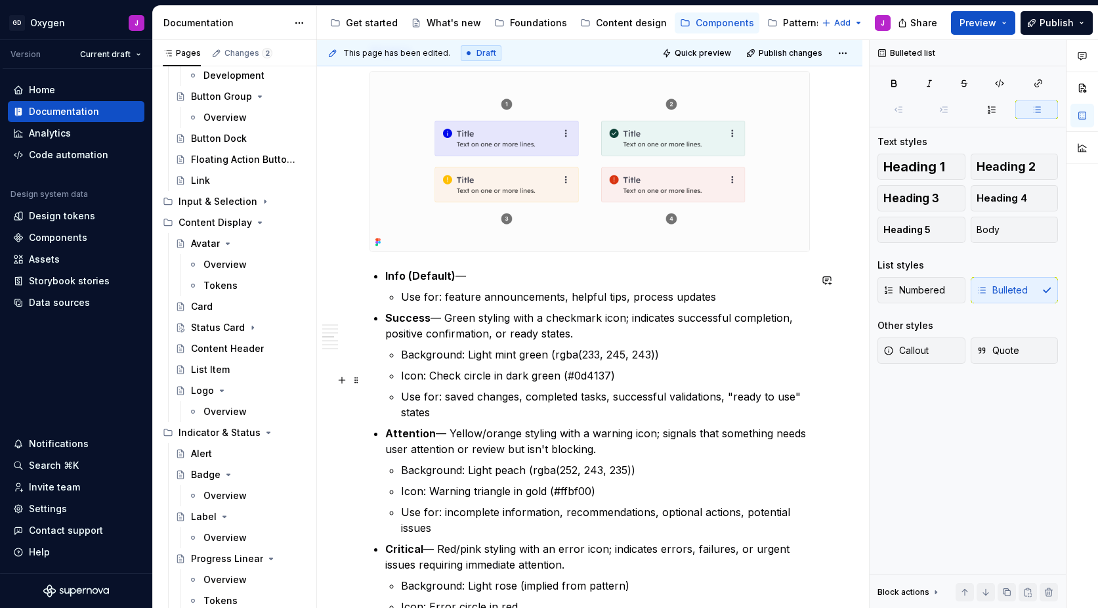
scroll to position [1024, 0]
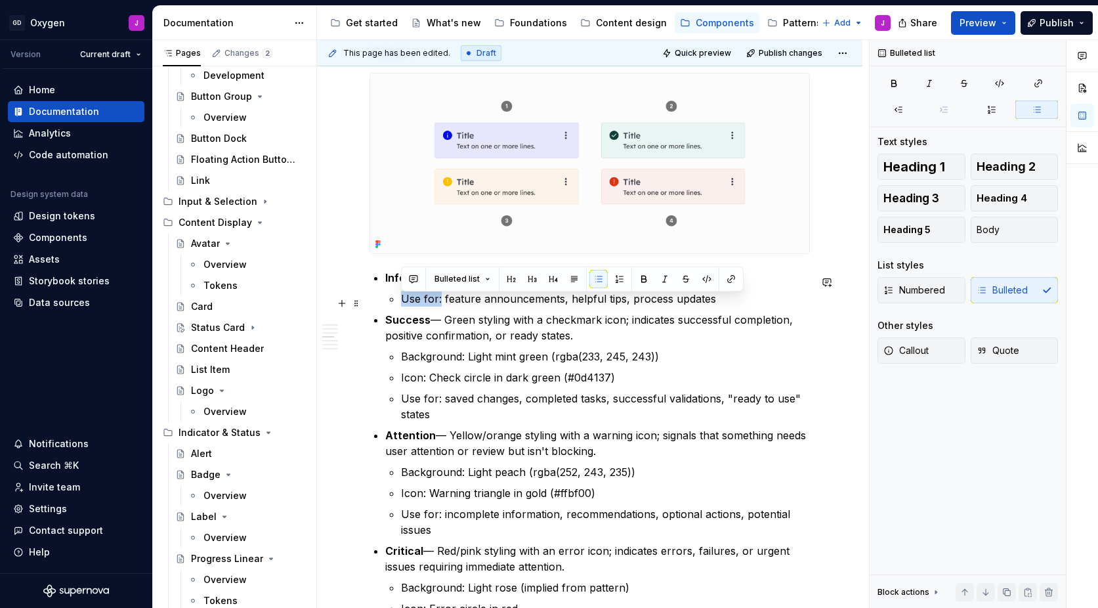
drag, startPoint x: 440, startPoint y: 305, endPoint x: 402, endPoint y: 303, distance: 38.8
click at [402, 303] on p "Use for: feature announcements, helpful tips, process updates" at bounding box center [605, 299] width 409 height 16
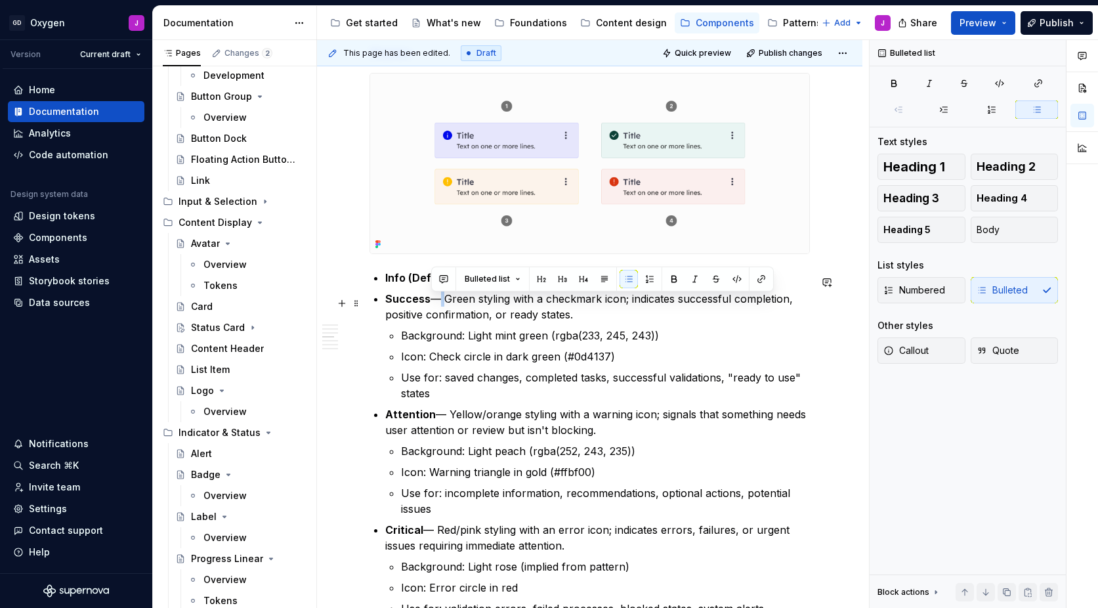
drag, startPoint x: 432, startPoint y: 305, endPoint x: 439, endPoint y: 305, distance: 7.2
click at [439, 305] on p "Success — Green styling with a checkmark icon; indicates successful completion,…" at bounding box center [597, 307] width 425 height 32
copy p "—"
click at [466, 319] on p "Success — Green styling with a checkmark icon; indicates successful completion,…" at bounding box center [597, 307] width 425 height 32
click at [456, 285] on p "Info (Default) feature announcements, helpful tips, process updates" at bounding box center [597, 278] width 425 height 16
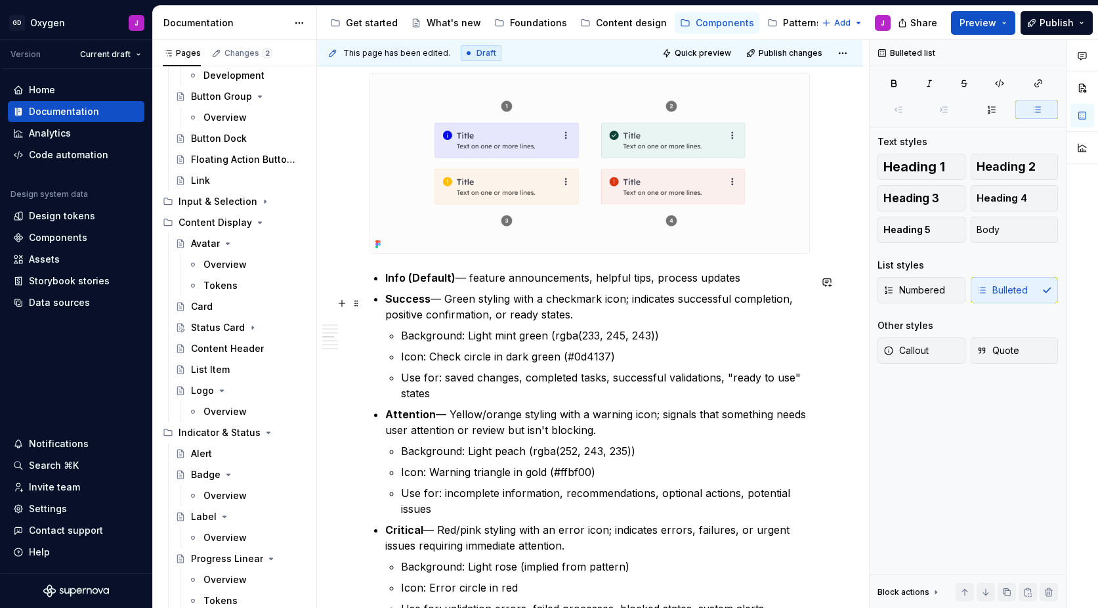
click at [472, 322] on p "Success — Green styling with a checkmark icon; indicates successful completion,…" at bounding box center [597, 307] width 425 height 32
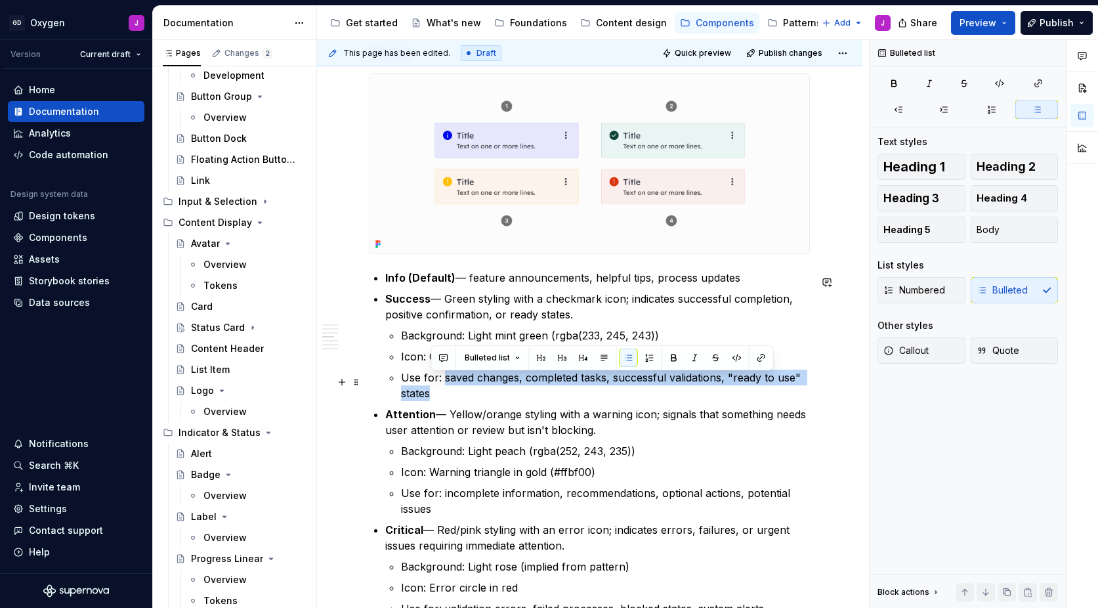
drag, startPoint x: 444, startPoint y: 382, endPoint x: 451, endPoint y: 392, distance: 12.7
click at [451, 392] on p "Use for: saved changes, completed tasks, successful validations, "ready to use"…" at bounding box center [605, 386] width 409 height 32
copy p "saved changes, completed tasks, successful validations, "ready to use" states"
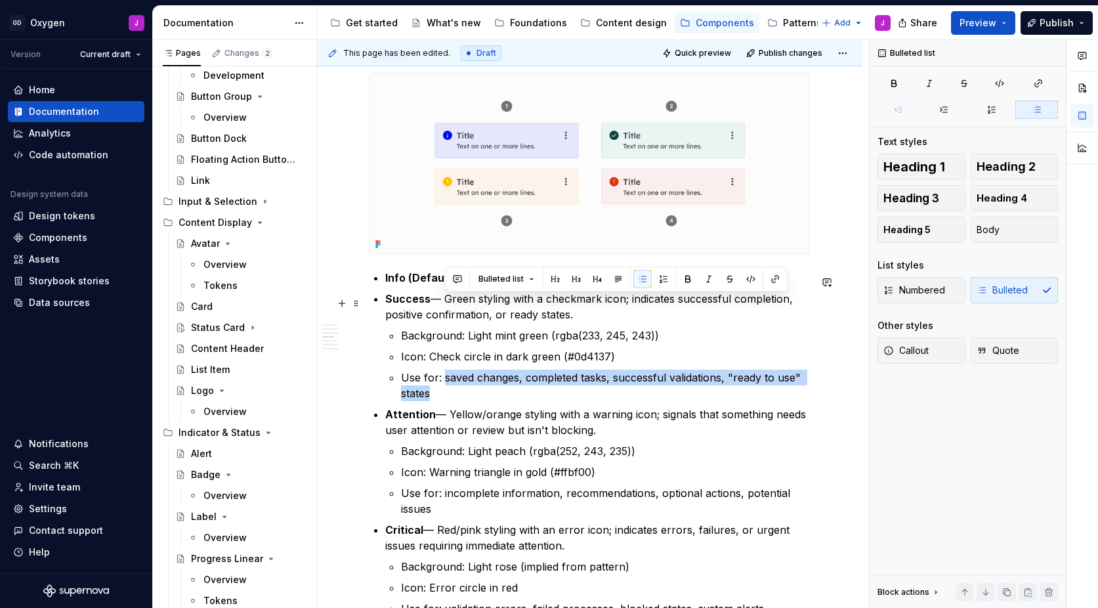
drag, startPoint x: 447, startPoint y: 307, endPoint x: 574, endPoint y: 322, distance: 127.5
click at [574, 322] on p "Success — Green styling with a checkmark icon; indicates successful completion,…" at bounding box center [597, 307] width 425 height 32
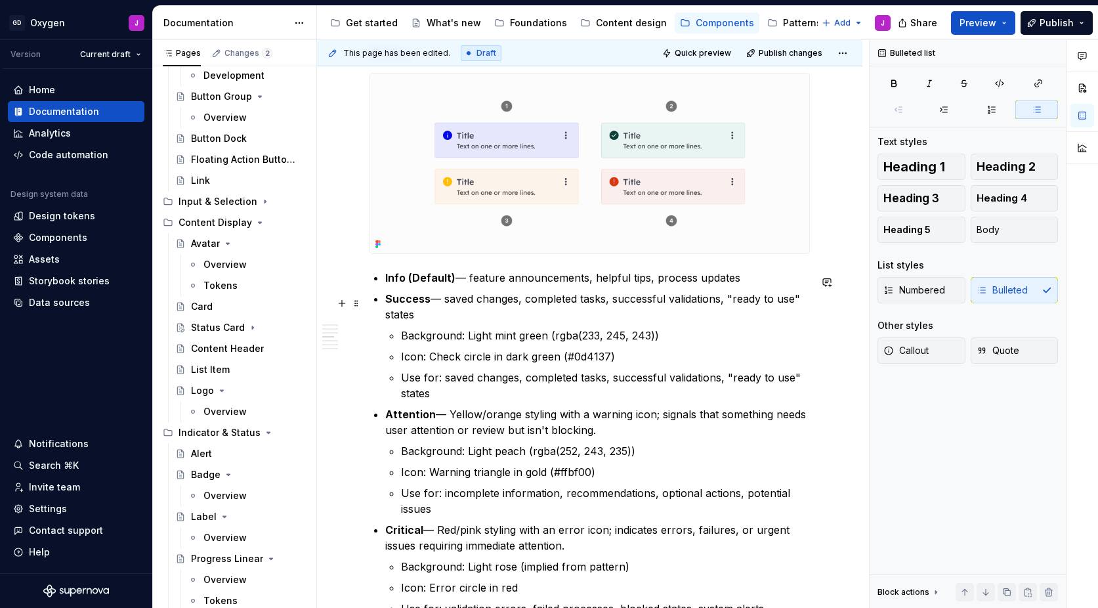
click at [448, 303] on p "Success — saved changes, completed tasks, successful validations, "ready to use…" at bounding box center [597, 307] width 425 height 32
click at [473, 285] on p "Info (Default) — feature announcements, helpful tips, process updates" at bounding box center [597, 278] width 425 height 16
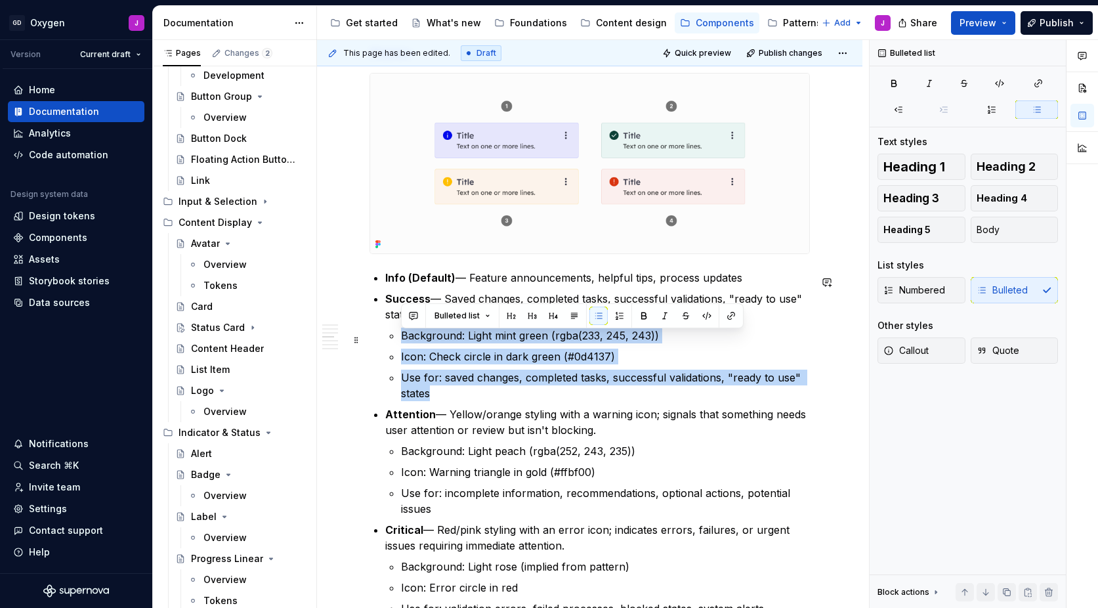
drag, startPoint x: 446, startPoint y: 390, endPoint x: 394, endPoint y: 337, distance: 73.8
click at [394, 337] on li "Success — Saved changes, completed tasks, successful validations, "ready to use…" at bounding box center [597, 346] width 425 height 110
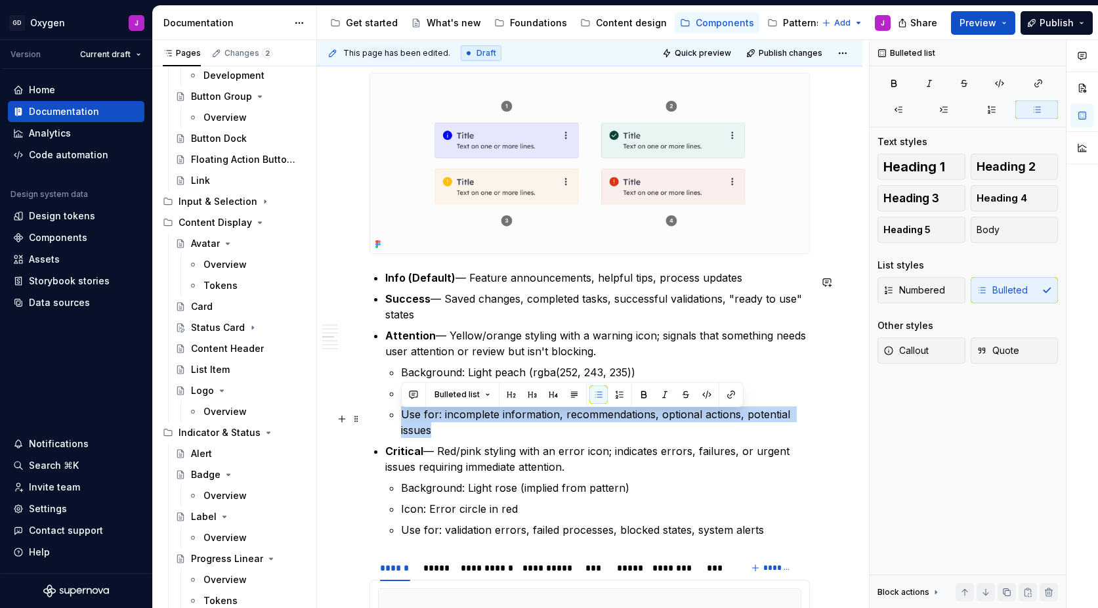
drag, startPoint x: 402, startPoint y: 417, endPoint x: 435, endPoint y: 439, distance: 39.3
click at [435, 438] on p "Use for: incomplete information, recommendations, optional actions, potential i…" at bounding box center [605, 422] width 409 height 32
drag, startPoint x: 441, startPoint y: 423, endPoint x: 449, endPoint y: 431, distance: 11.6
click at [449, 431] on p "Use for: incomplete information, recommendations, optional actions, potential i…" at bounding box center [605, 422] width 409 height 32
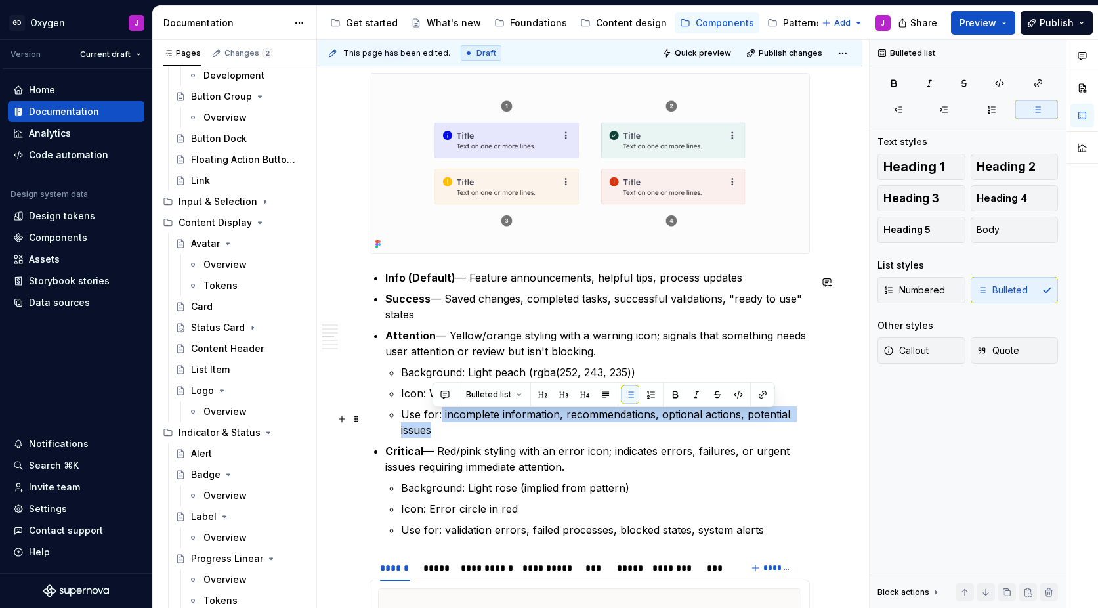
click at [449, 431] on p "Use for: incomplete information, recommendations, optional actions, potential i…" at bounding box center [605, 422] width 409 height 32
drag, startPoint x: 444, startPoint y: 420, endPoint x: 448, endPoint y: 428, distance: 8.8
click at [448, 428] on p "Use for: incomplete information, recommendations, optional actions, potential i…" at bounding box center [605, 422] width 409 height 32
copy p "incomplete information, recommendations, optional actions, potential issues"
click at [454, 342] on p "Attention — Yellow/orange styling with a warning icon; signals that something n…" at bounding box center [597, 344] width 425 height 32
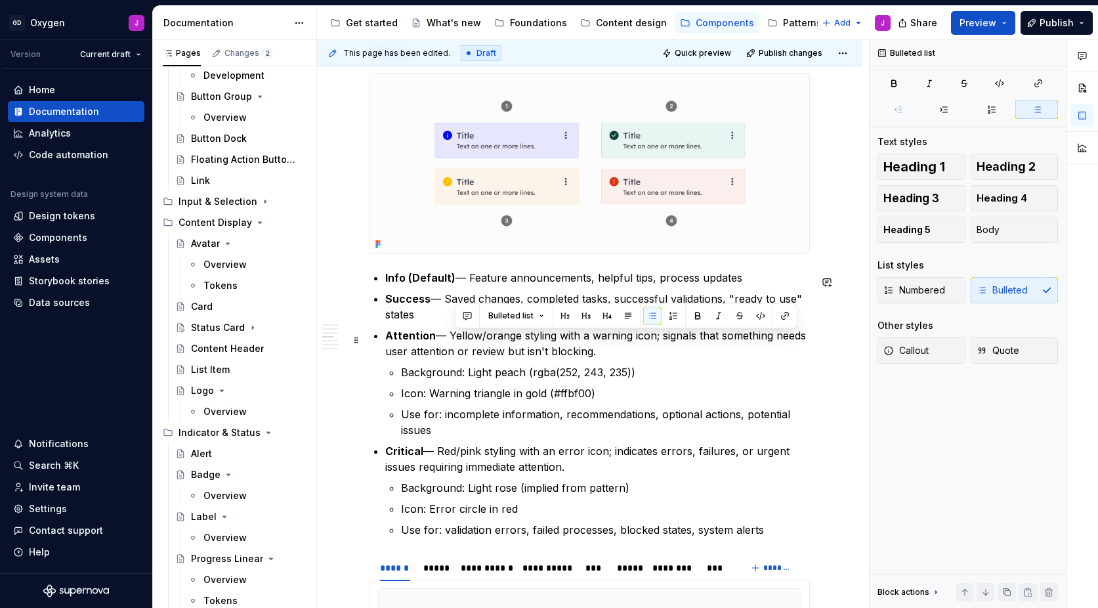
drag, startPoint x: 457, startPoint y: 341, endPoint x: 594, endPoint y: 363, distance: 138.9
click at [594, 359] on p "Attention — Yellow/orange styling with a warning icon; signals that something n…" at bounding box center [597, 344] width 425 height 32
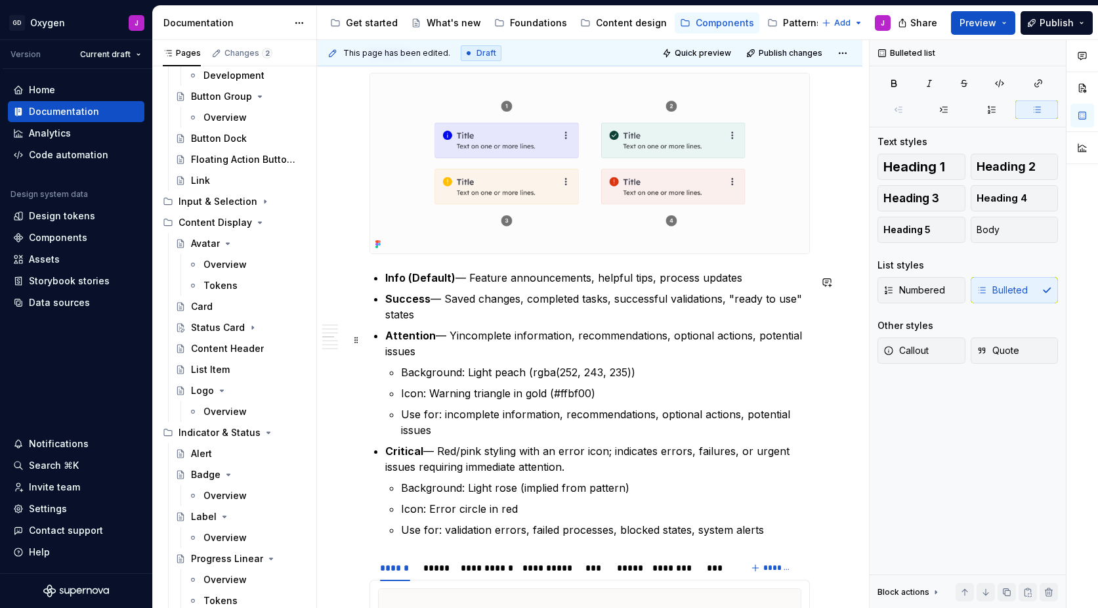
click at [458, 341] on p "Attention — Yincomplete information, recommendations, optional actions, potenti…" at bounding box center [597, 344] width 425 height 32
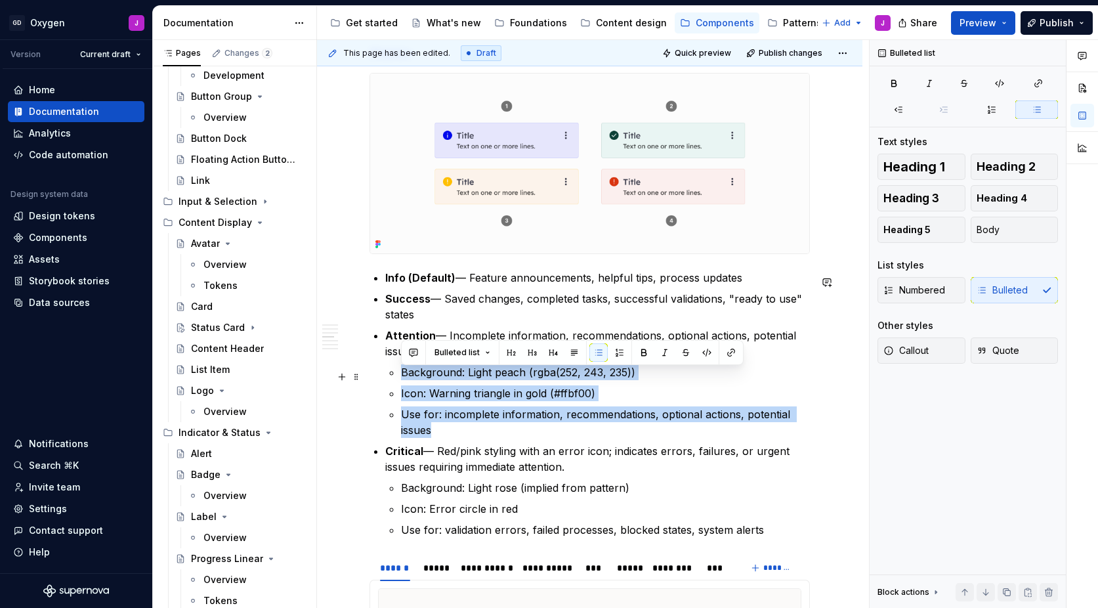
drag, startPoint x: 440, startPoint y: 438, endPoint x: 386, endPoint y: 379, distance: 79.9
click at [386, 379] on li "Attention — Incomplete information, recommendations, optional actions, potentia…" at bounding box center [597, 383] width 425 height 110
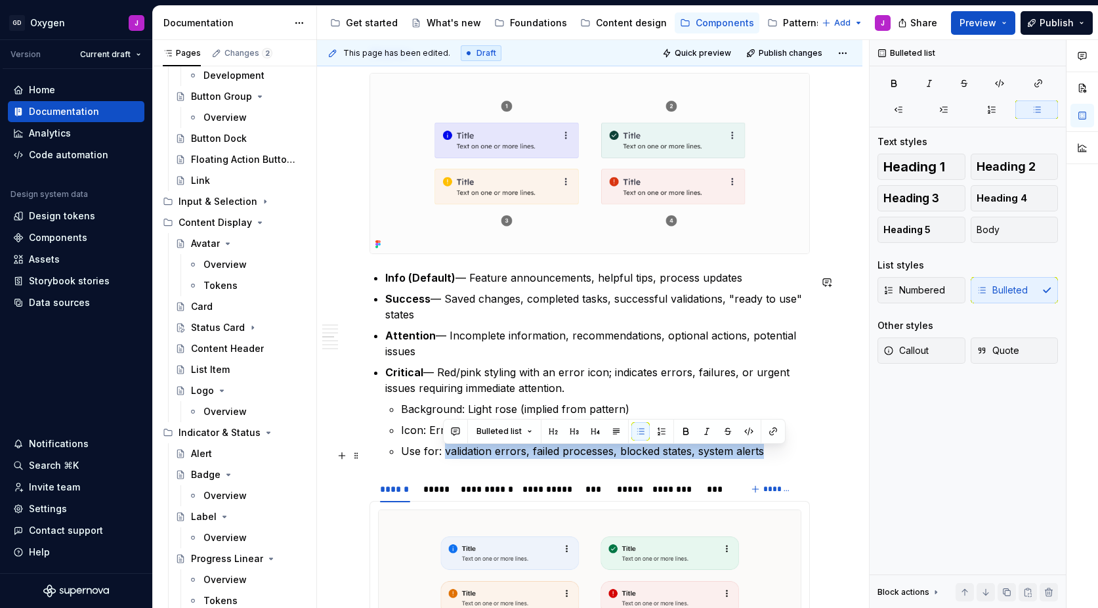
drag, startPoint x: 444, startPoint y: 457, endPoint x: 772, endPoint y: 457, distance: 328.8
click at [772, 457] on p "Use for: validation errors, failed processes, blocked states, system alerts" at bounding box center [605, 451] width 409 height 16
copy p "validation errors, failed processes, blocked states, system alerts"
click at [515, 365] on ul "Info (Default) — Feature announcements, helpful tips, process updates Success —…" at bounding box center [597, 364] width 425 height 189
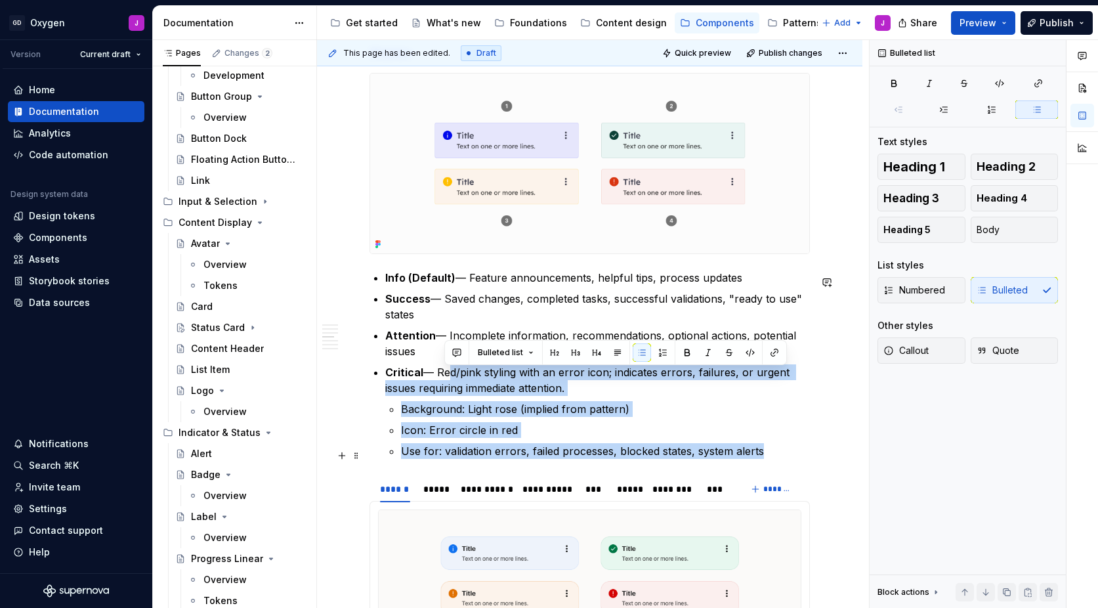
drag, startPoint x: 446, startPoint y: 379, endPoint x: 761, endPoint y: 455, distance: 324.7
click at [762, 455] on li "Critical — Red/pink styling with an error icon; indicates errors, failures, or …" at bounding box center [597, 411] width 425 height 95
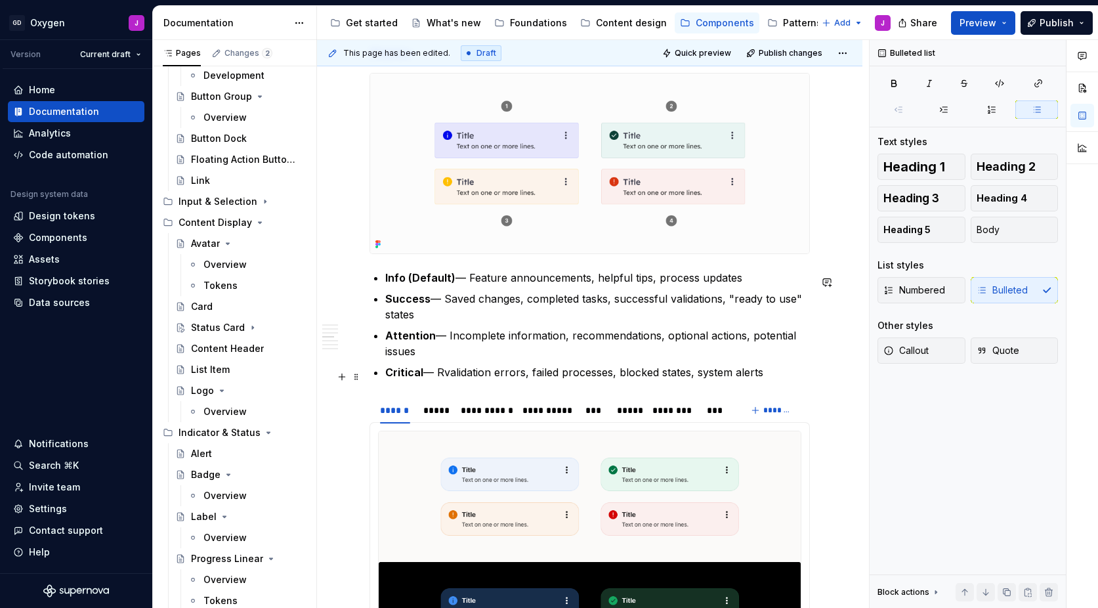
click at [453, 377] on p "Critical — Rvalidation errors, failed processes, blocked states, system alerts" at bounding box center [597, 372] width 425 height 16
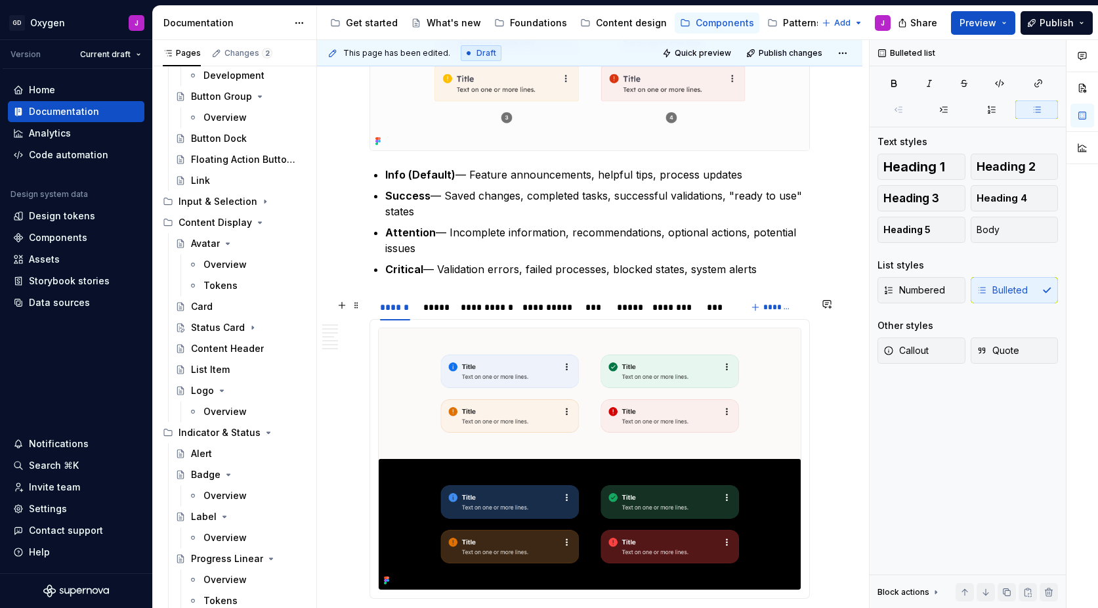
scroll to position [1117, 0]
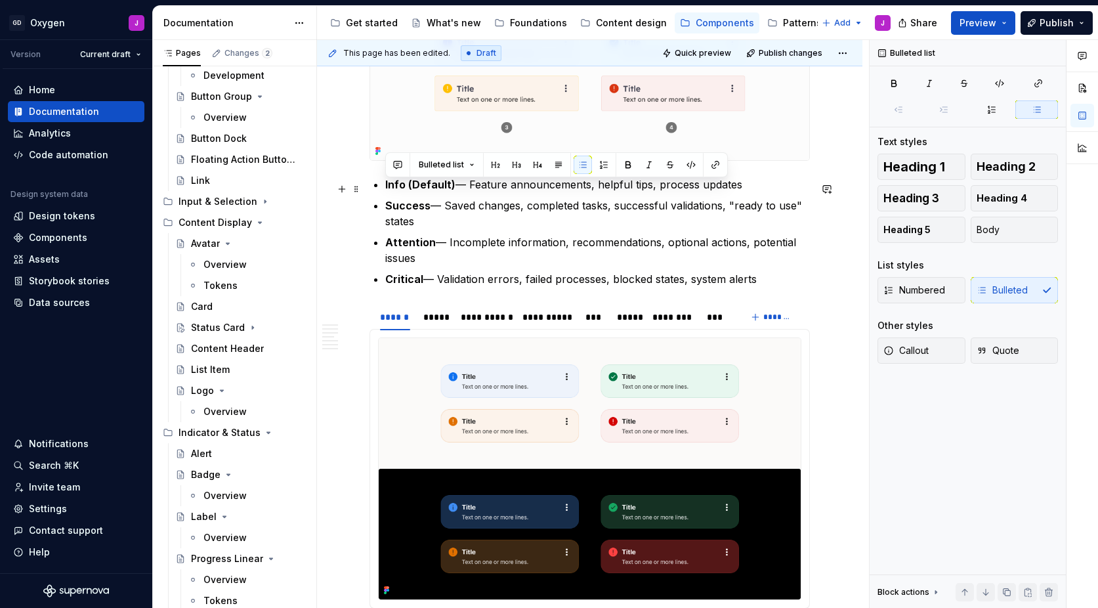
drag, startPoint x: 766, startPoint y: 285, endPoint x: 375, endPoint y: 188, distance: 402.6
click at [385, 188] on ul "Info (Default) — Feature announcements, helpful tips, process updates Success —…" at bounding box center [597, 232] width 425 height 110
click at [602, 165] on button "button" at bounding box center [604, 165] width 18 height 18
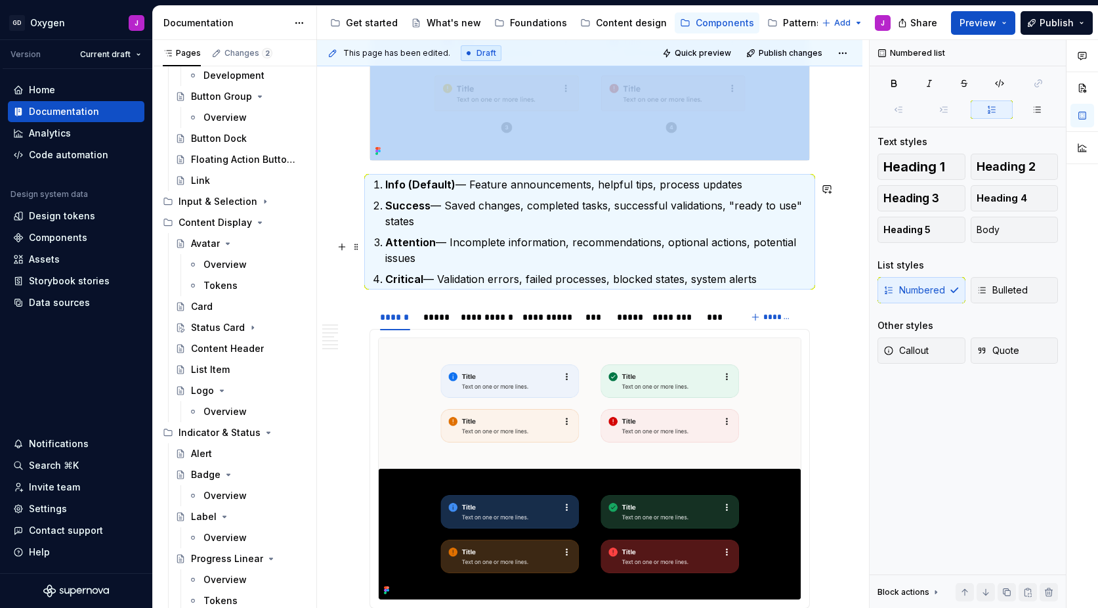
click at [478, 249] on p "Attention — Incomplete information, recommendations, optional actions, potentia…" at bounding box center [597, 250] width 425 height 32
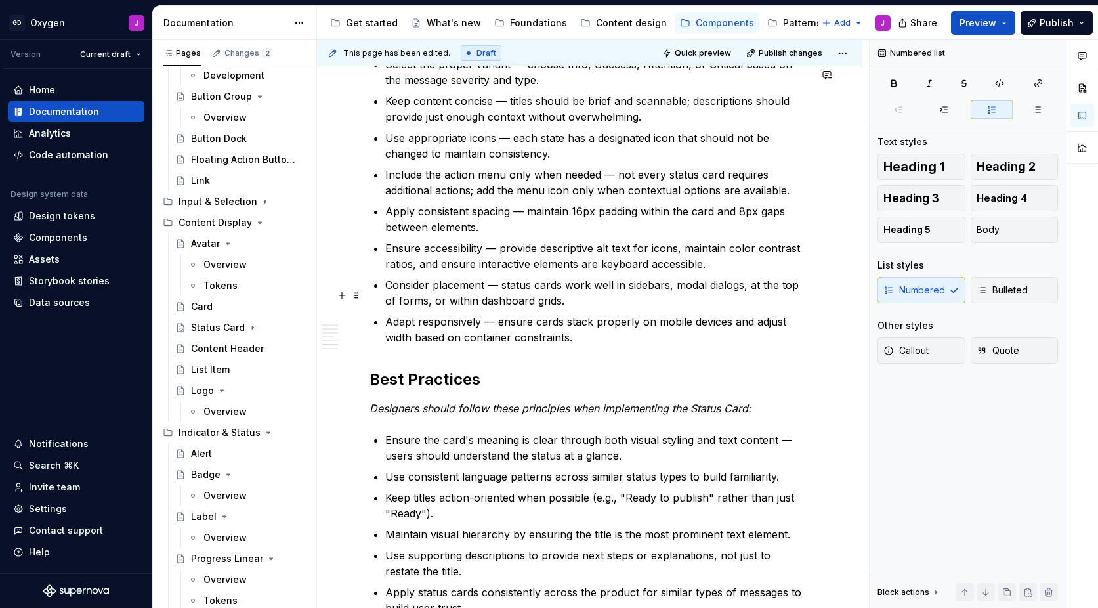
scroll to position [1972, 0]
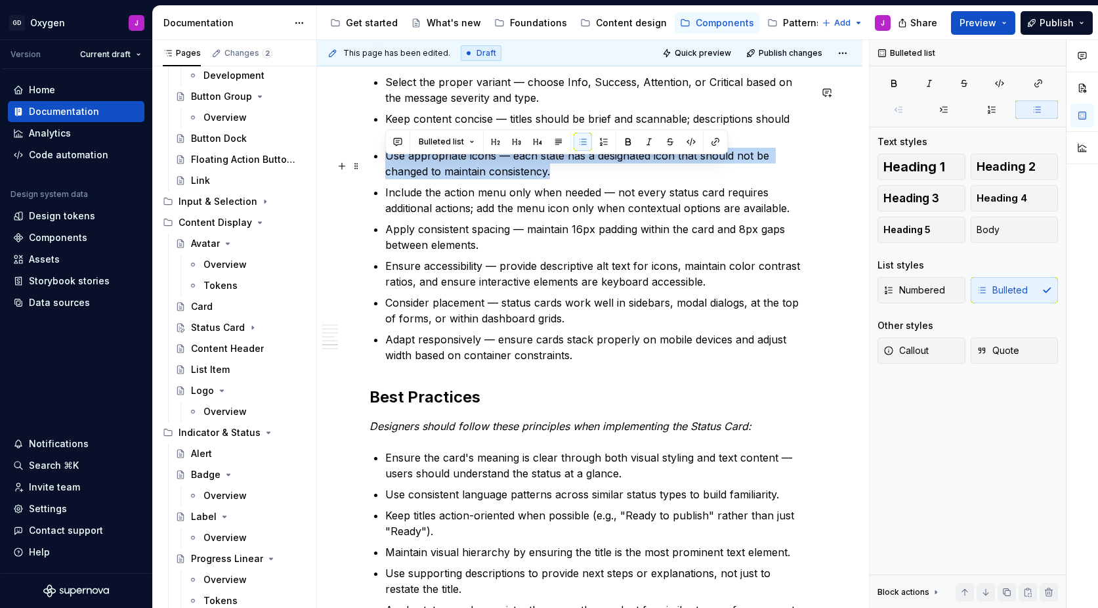
drag, startPoint x: 516, startPoint y: 188, endPoint x: 385, endPoint y: 165, distance: 133.1
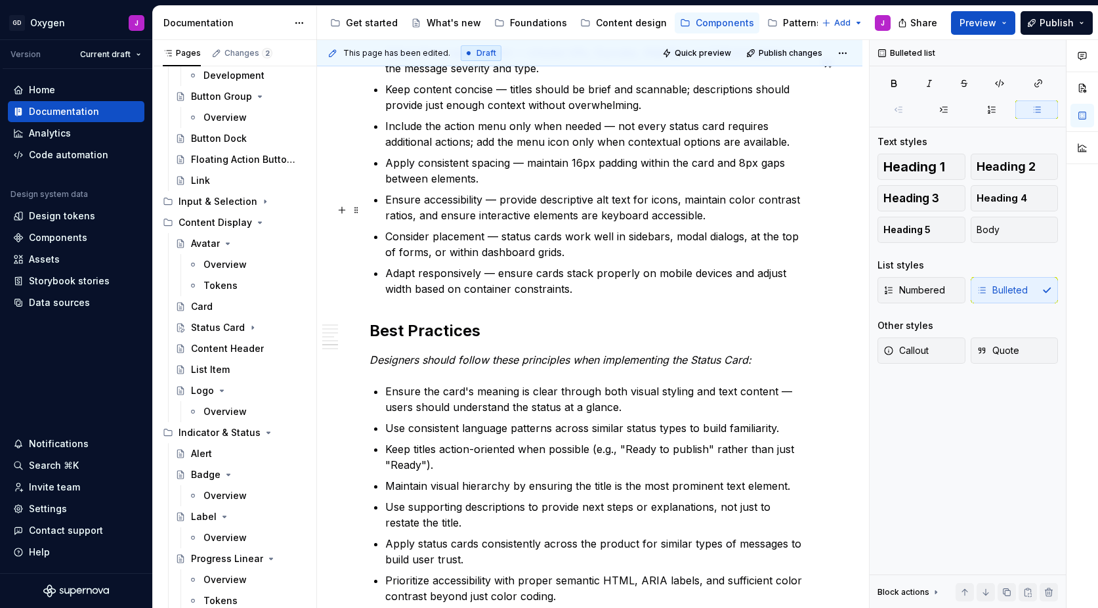
scroll to position [2006, 0]
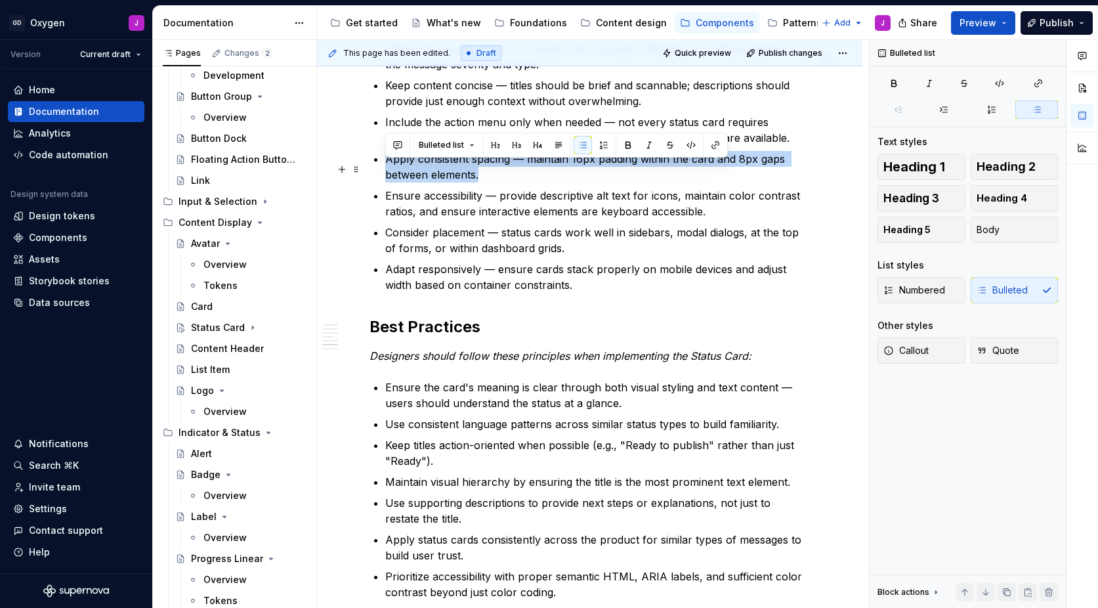
drag, startPoint x: 479, startPoint y: 186, endPoint x: 388, endPoint y: 169, distance: 92.9
click at [388, 169] on p "Apply consistent spacing — maintain 16px padding within the card and 8px gaps b…" at bounding box center [597, 167] width 425 height 32
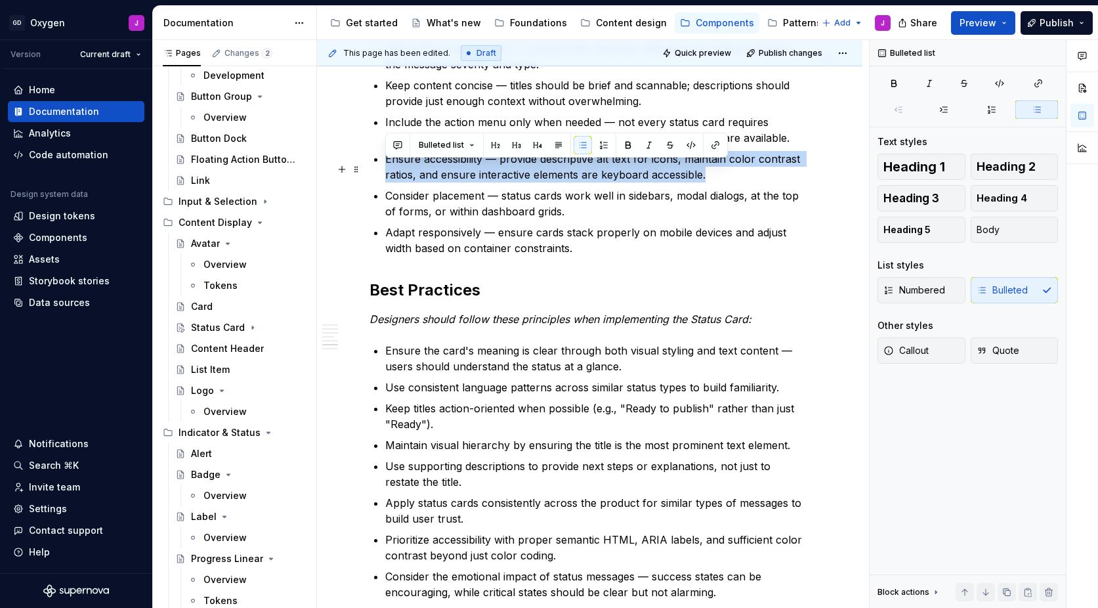
drag, startPoint x: 710, startPoint y: 184, endPoint x: 365, endPoint y: 166, distance: 345.7
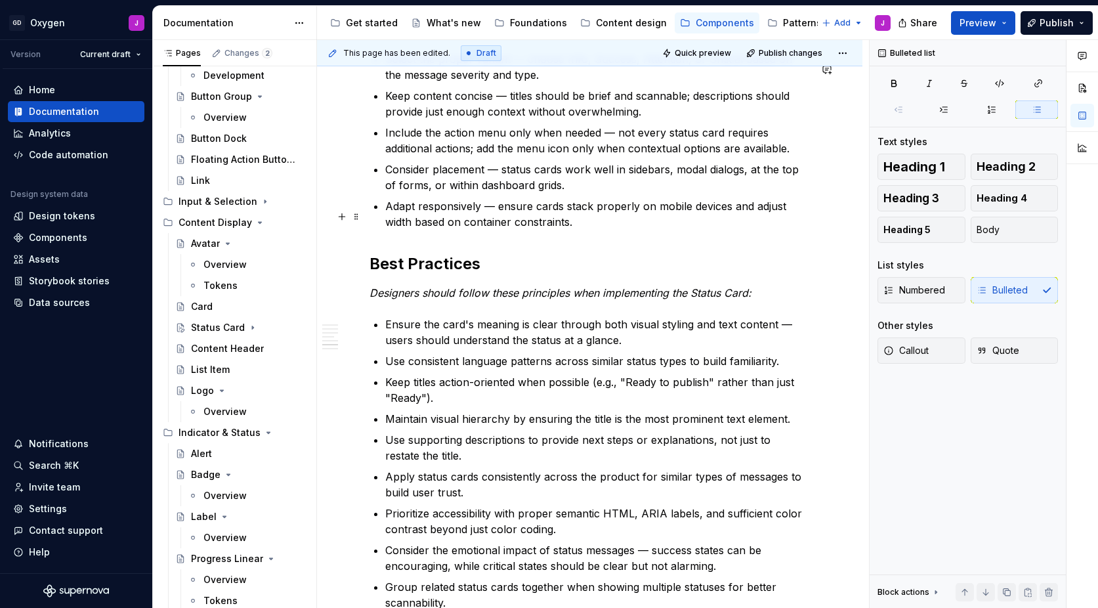
scroll to position [1987, 0]
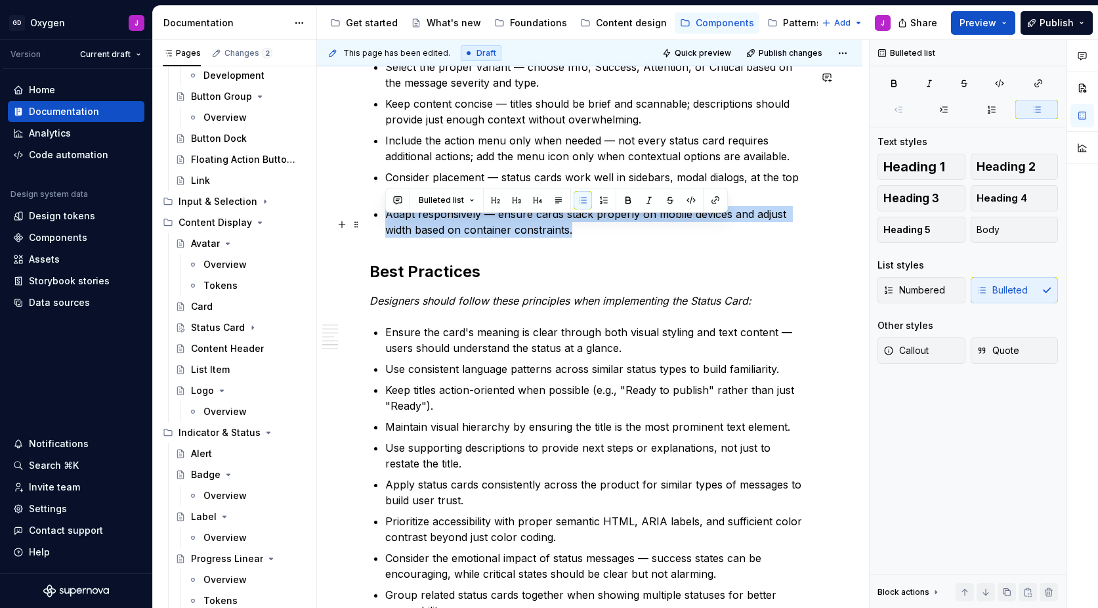
drag, startPoint x: 576, startPoint y: 240, endPoint x: 385, endPoint y: 221, distance: 192.6
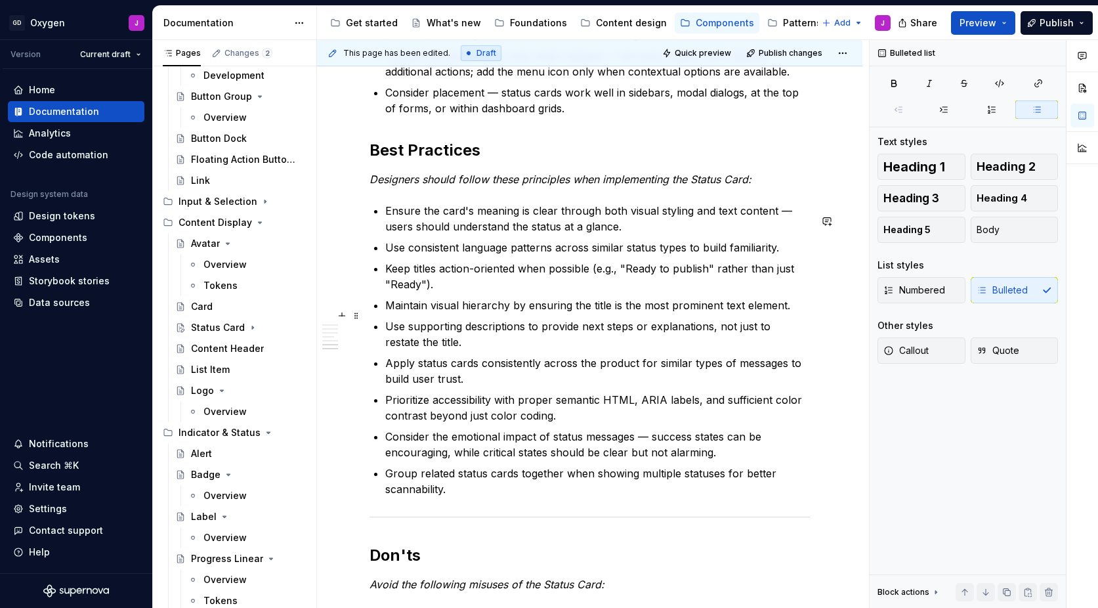
scroll to position [2089, 0]
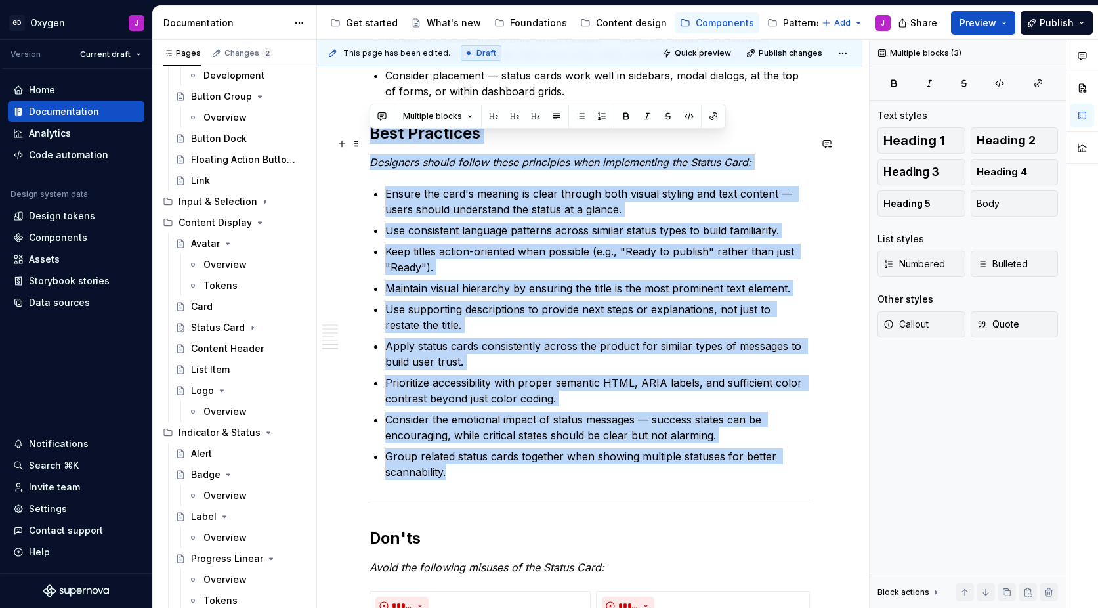
drag, startPoint x: 452, startPoint y: 482, endPoint x: 370, endPoint y: 145, distance: 346.5
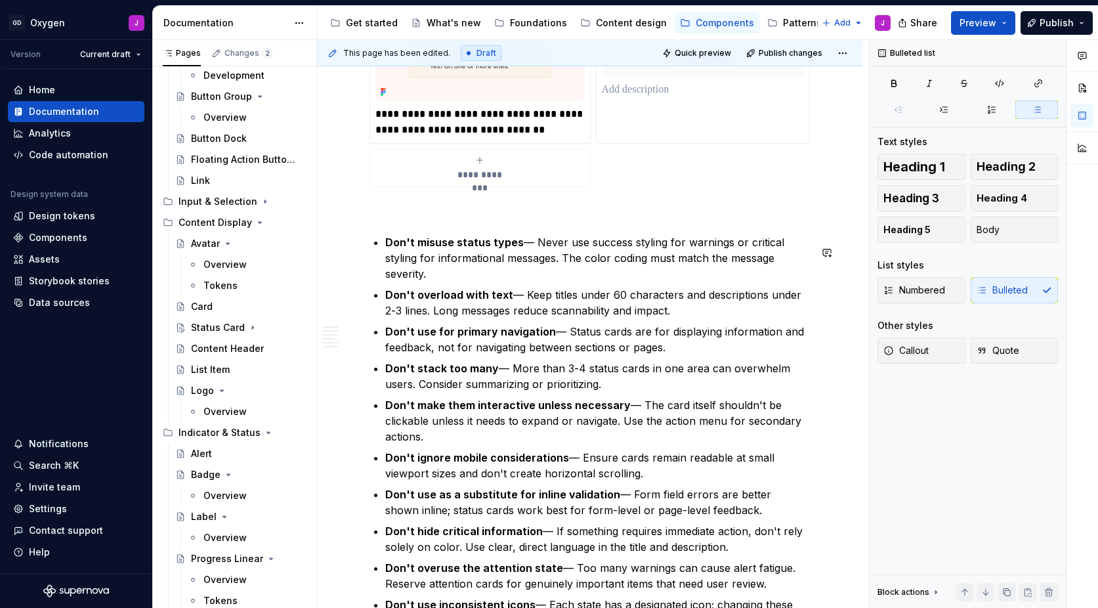
scroll to position [2220, 0]
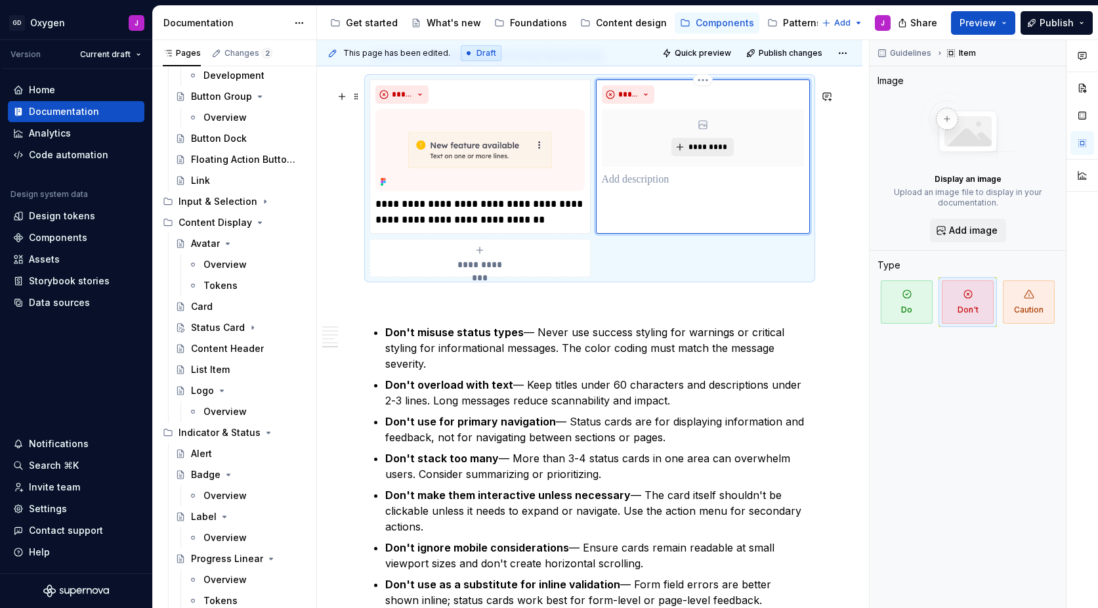
click at [712, 152] on span "*********" at bounding box center [708, 147] width 40 height 11
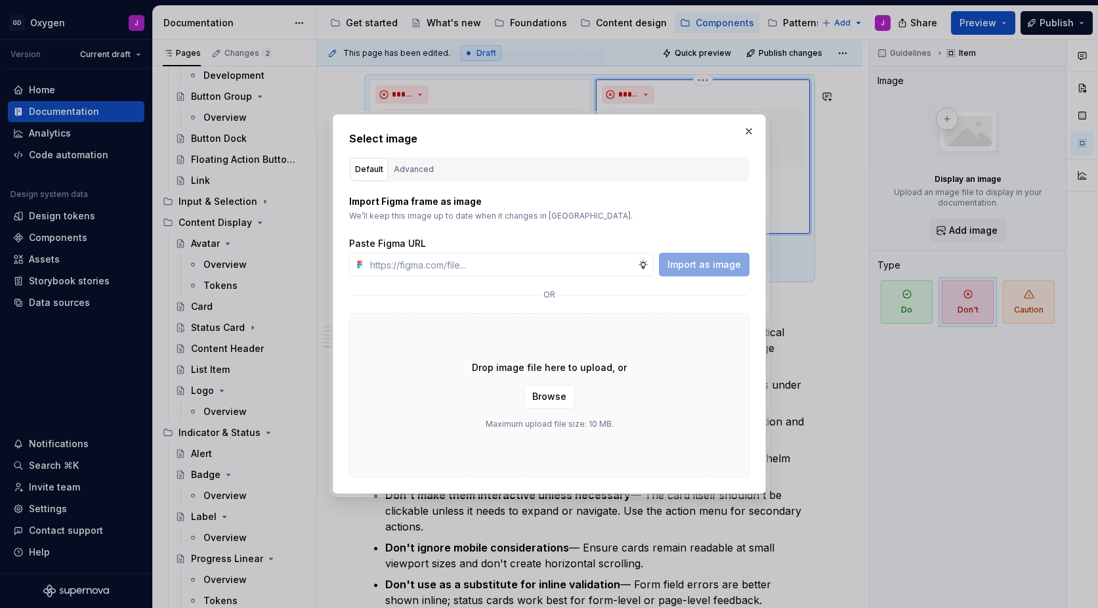
type textarea "*"
type input "https://www.figma.com/design/rzxjdfGE9CHhfV7rU8czbq/ODS-%E2%B8%B1-Internal-%E2%…"
click at [709, 274] on button "Import as image" at bounding box center [704, 265] width 91 height 24
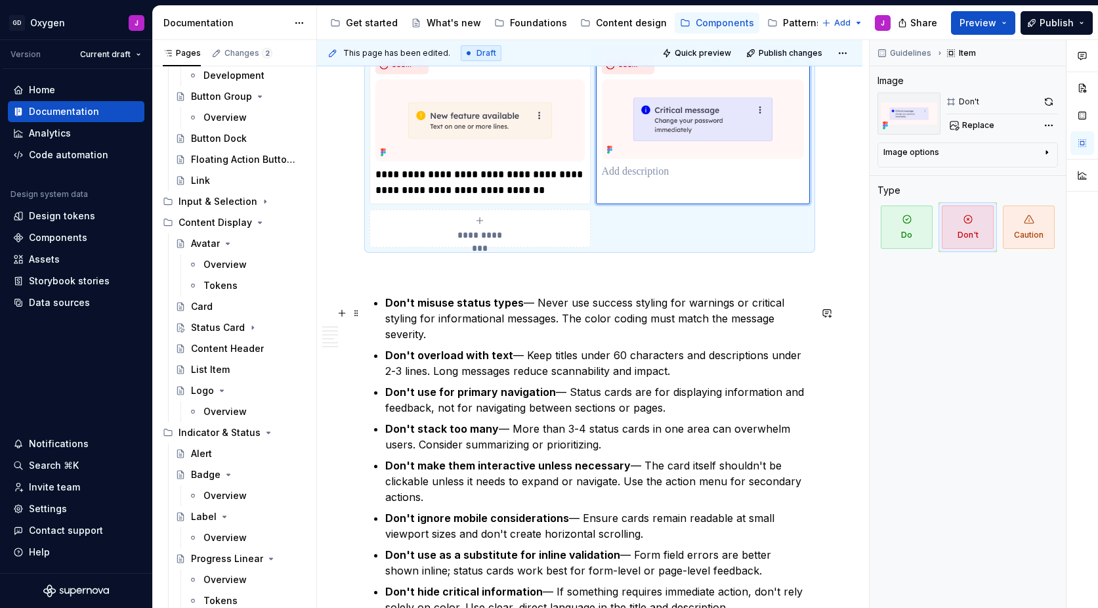
scroll to position [2232, 0]
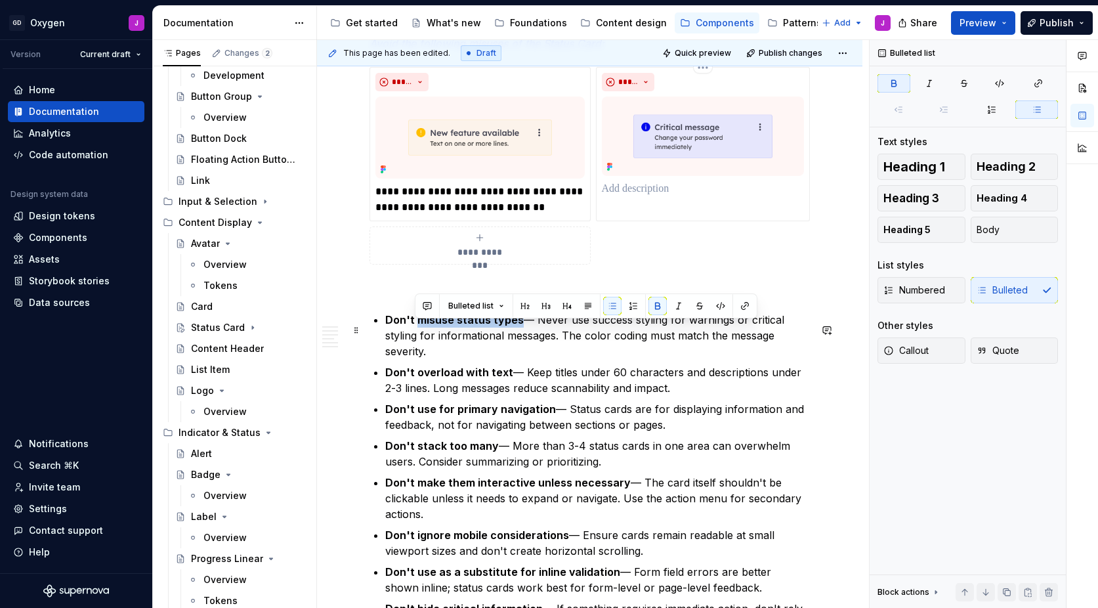
drag, startPoint x: 415, startPoint y: 329, endPoint x: 518, endPoint y: 330, distance: 102.4
click at [518, 330] on p "Don't misuse status types — Never use success styling for warnings or critical …" at bounding box center [597, 335] width 425 height 47
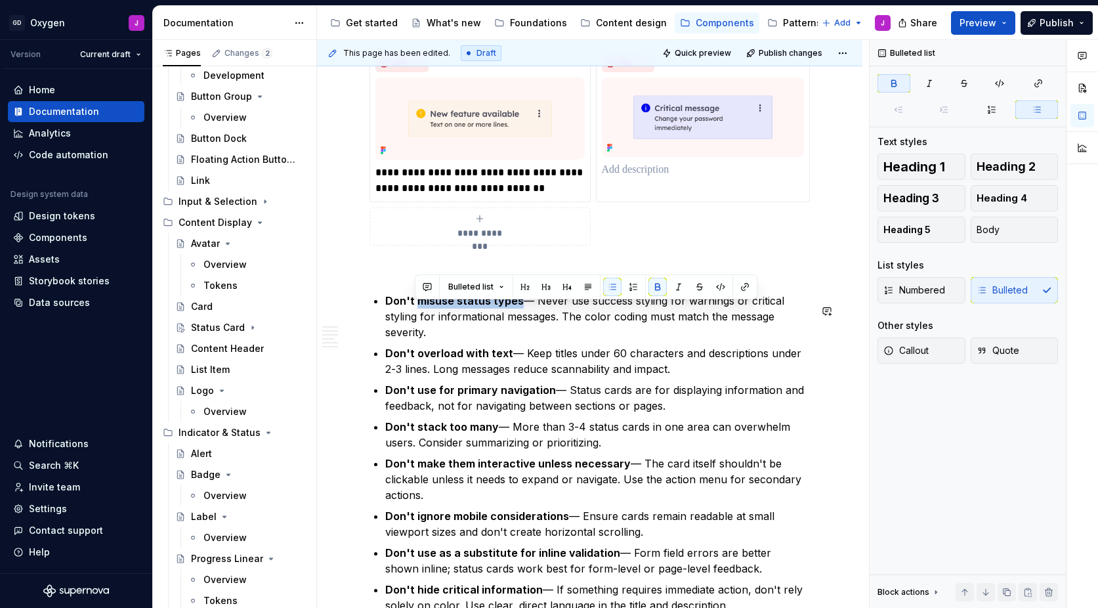
copy strong "misuse status types"
click at [643, 178] on p at bounding box center [703, 170] width 203 height 16
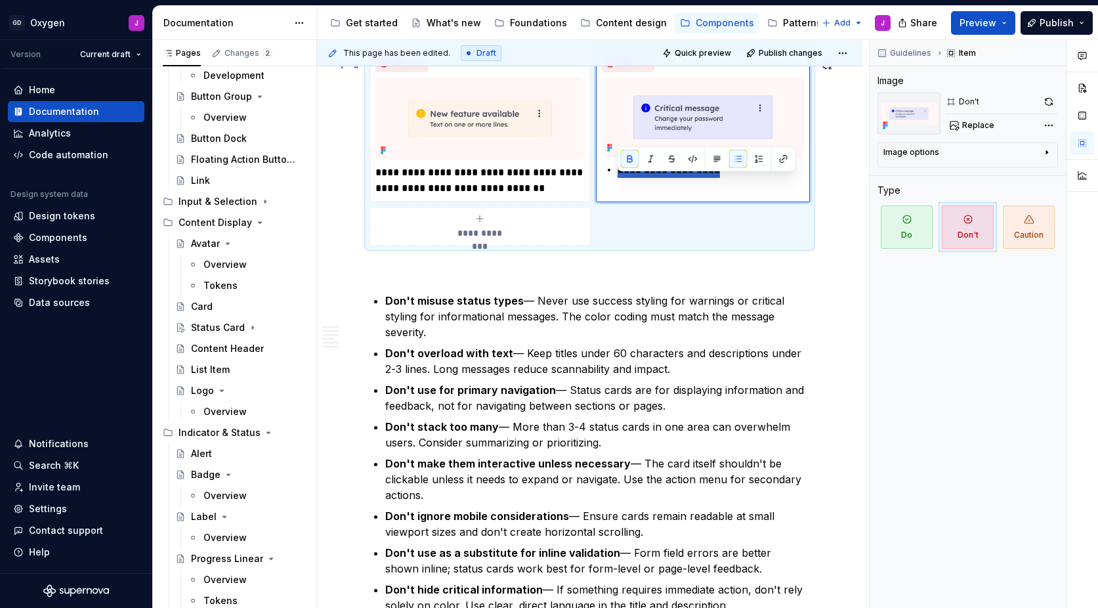
drag, startPoint x: 734, startPoint y: 184, endPoint x: 594, endPoint y: 183, distance: 139.8
click at [594, 183] on div "**********" at bounding box center [590, 147] width 440 height 198
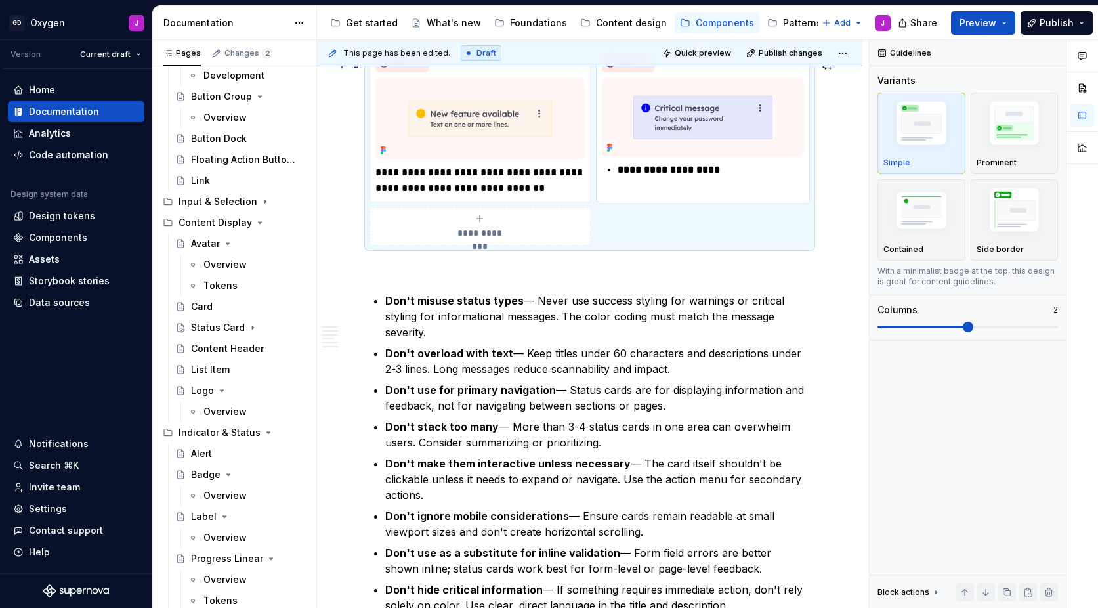
click at [639, 175] on strong "**********" at bounding box center [669, 170] width 102 height 10
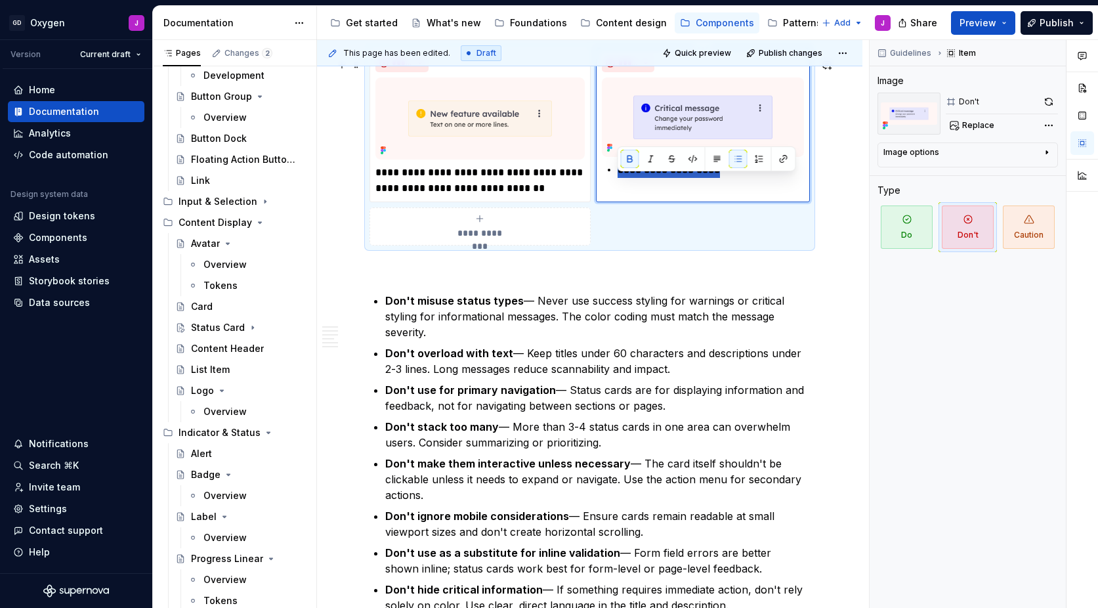
drag, startPoint x: 730, startPoint y: 180, endPoint x: 619, endPoint y: 182, distance: 110.9
click at [619, 178] on p "**********" at bounding box center [711, 170] width 187 height 16
click at [628, 160] on button "button" at bounding box center [630, 159] width 18 height 18
click at [719, 158] on button "button" at bounding box center [717, 159] width 18 height 18
click at [611, 180] on p "**********" at bounding box center [706, 173] width 209 height 16
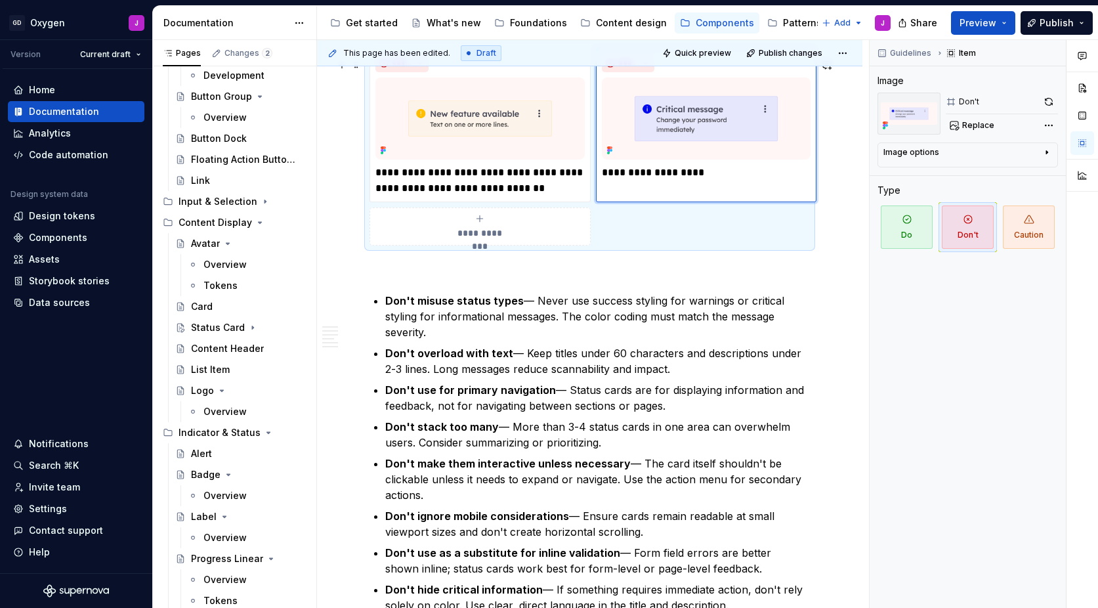
type textarea "*"
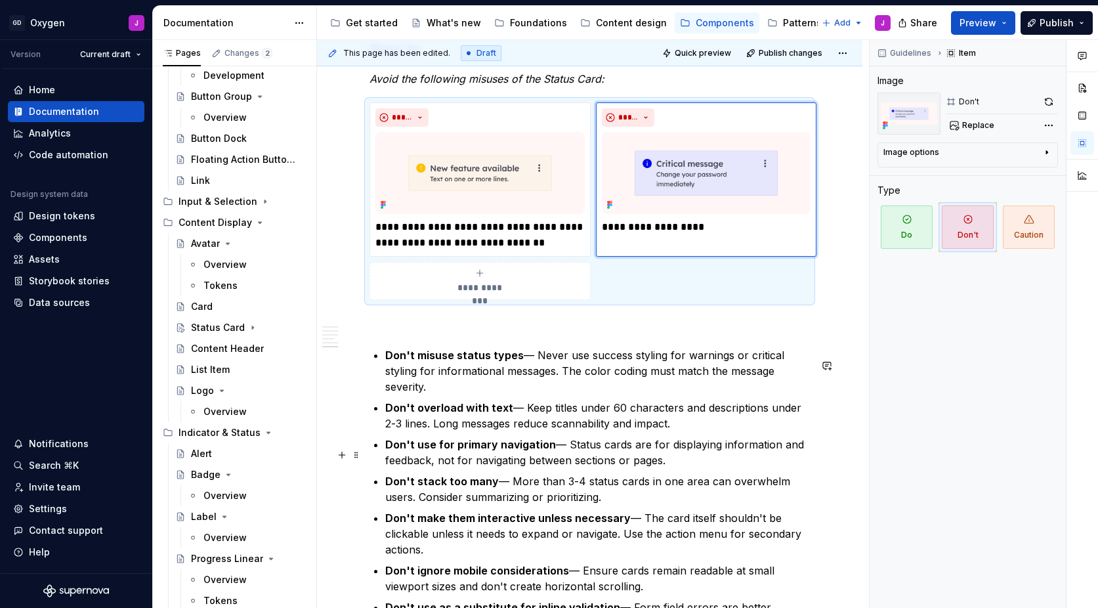
scroll to position [2218, 0]
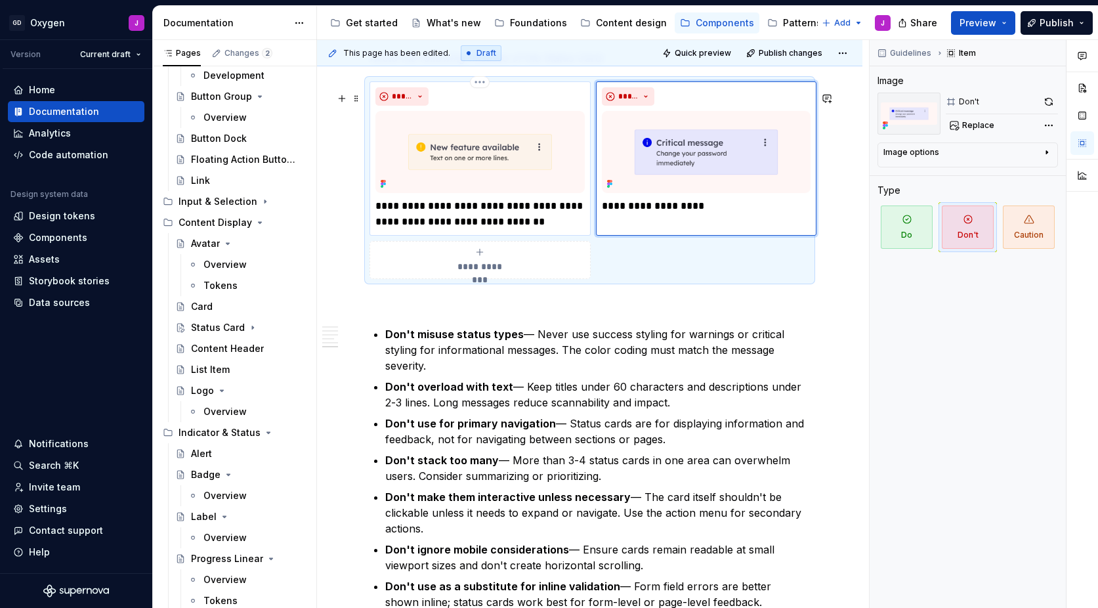
click at [529, 219] on p "**********" at bounding box center [479, 214] width 209 height 32
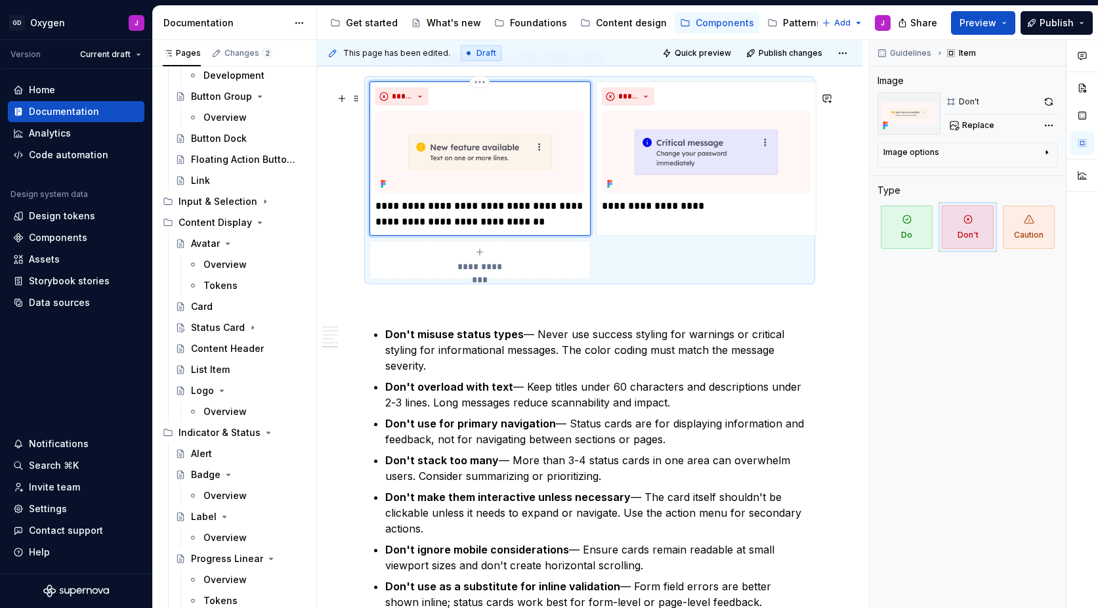
click at [526, 215] on p "**********" at bounding box center [479, 214] width 209 height 32
type textarea "*"
click at [570, 230] on p "**********" at bounding box center [479, 214] width 209 height 32
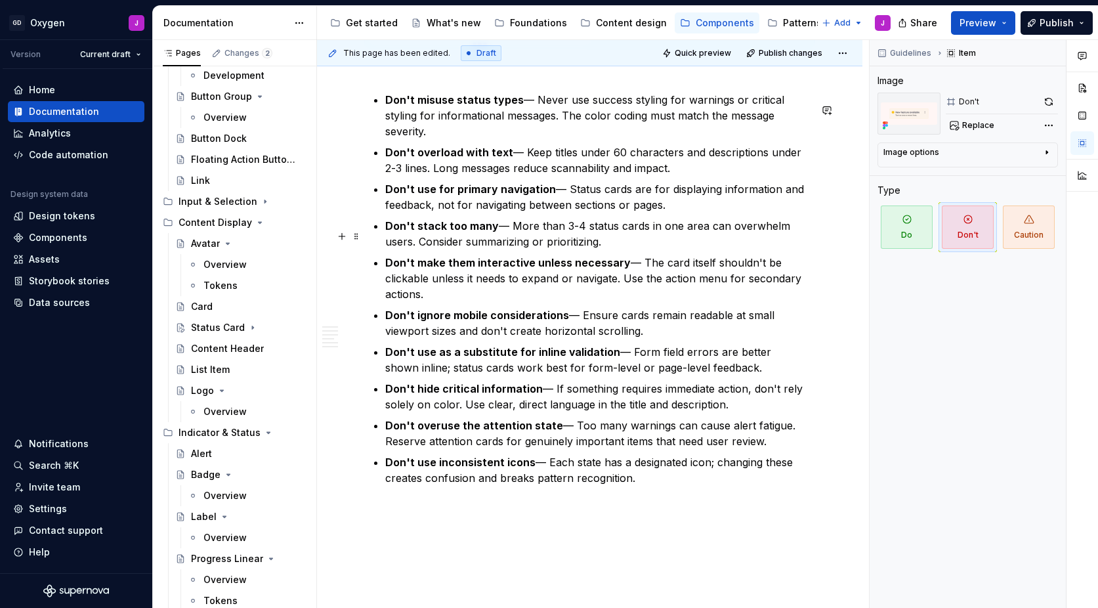
scroll to position [2455, 0]
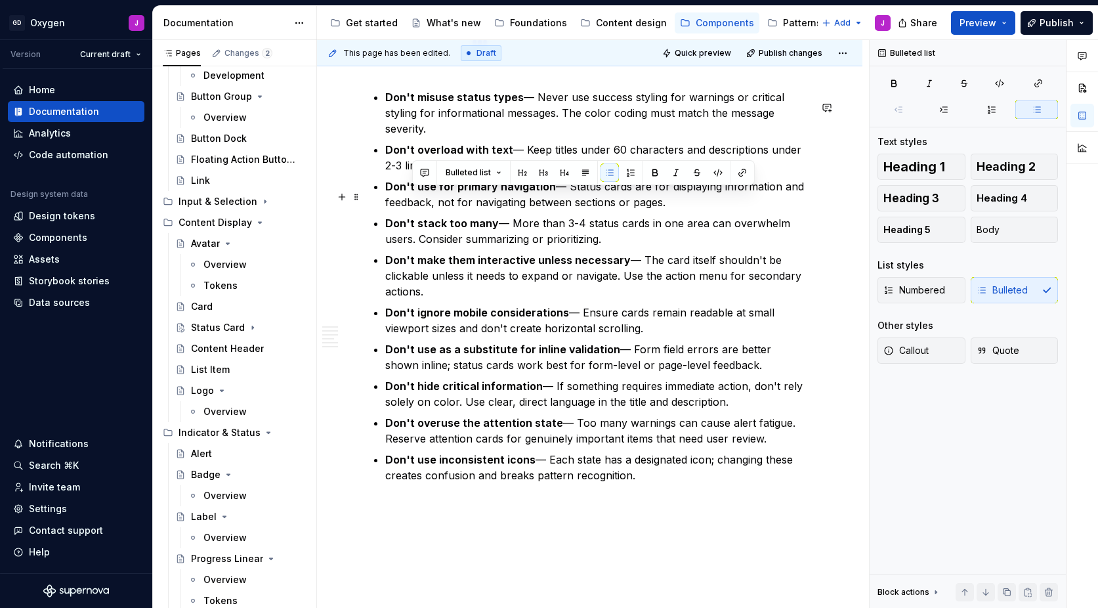
drag, startPoint x: 636, startPoint y: 487, endPoint x: 412, endPoint y: 173, distance: 385.9
click at [412, 172] on ul "Don't misuse status types — Never use success styling for warnings or critical …" at bounding box center [597, 286] width 425 height 394
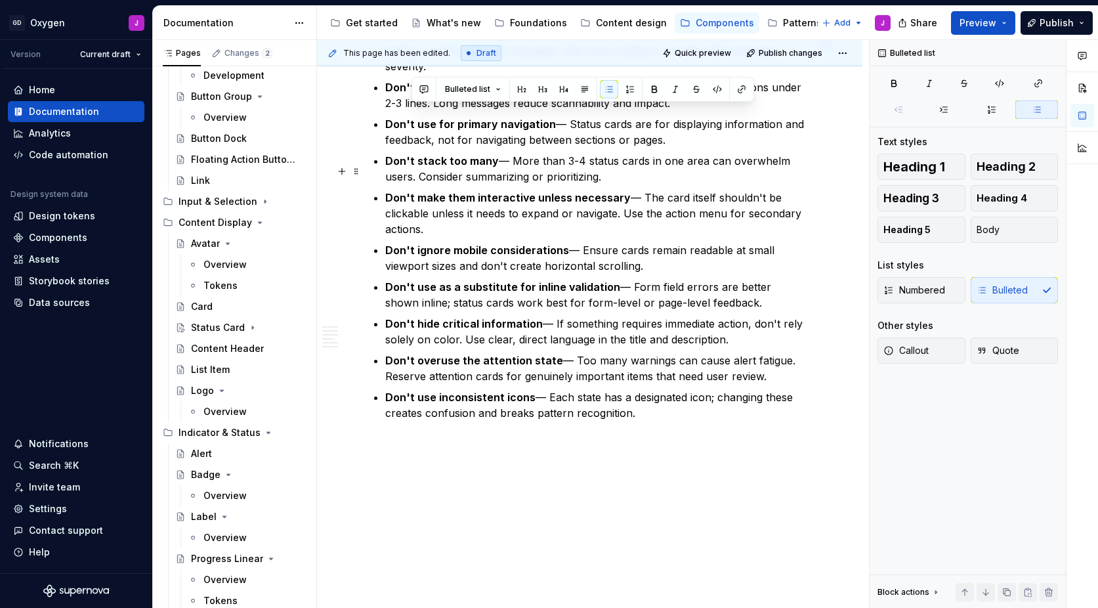
scroll to position [2228, 0]
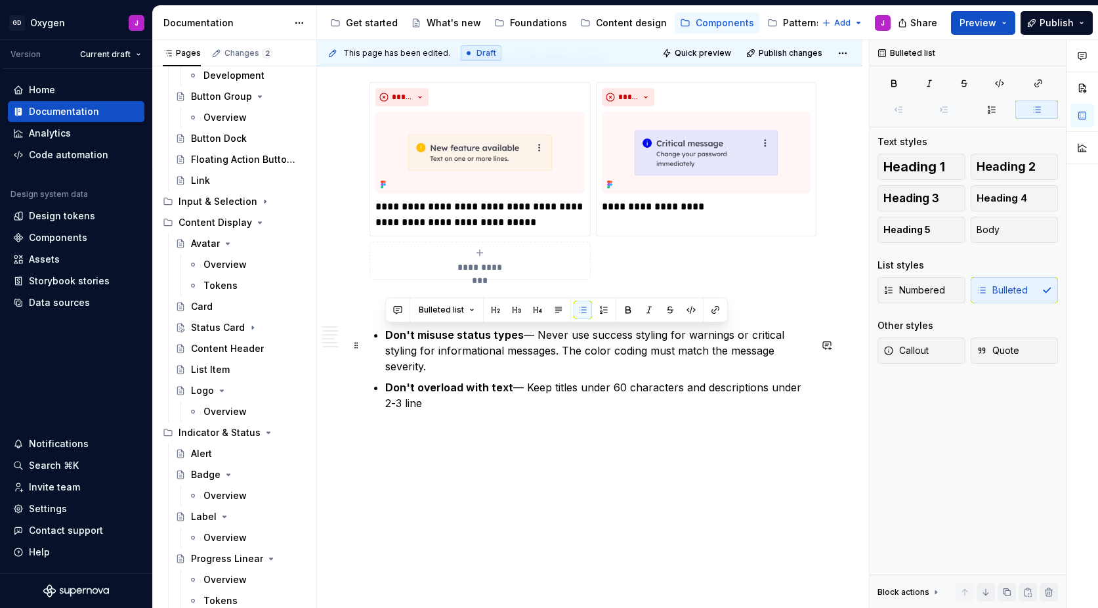
drag, startPoint x: 425, startPoint y: 407, endPoint x: 380, endPoint y: 334, distance: 85.4
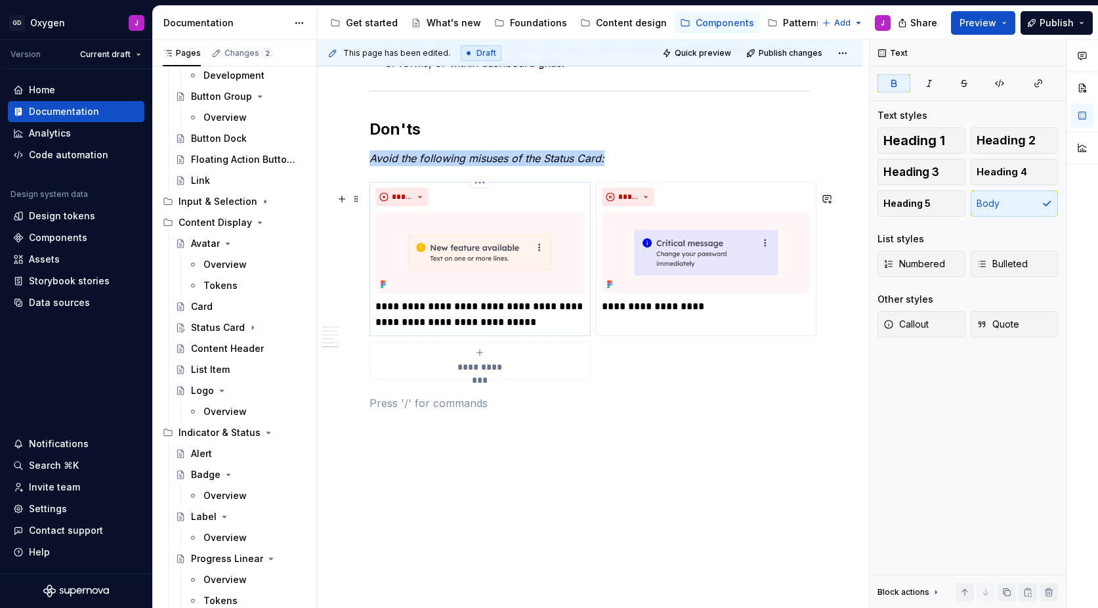
scroll to position [2097, 0]
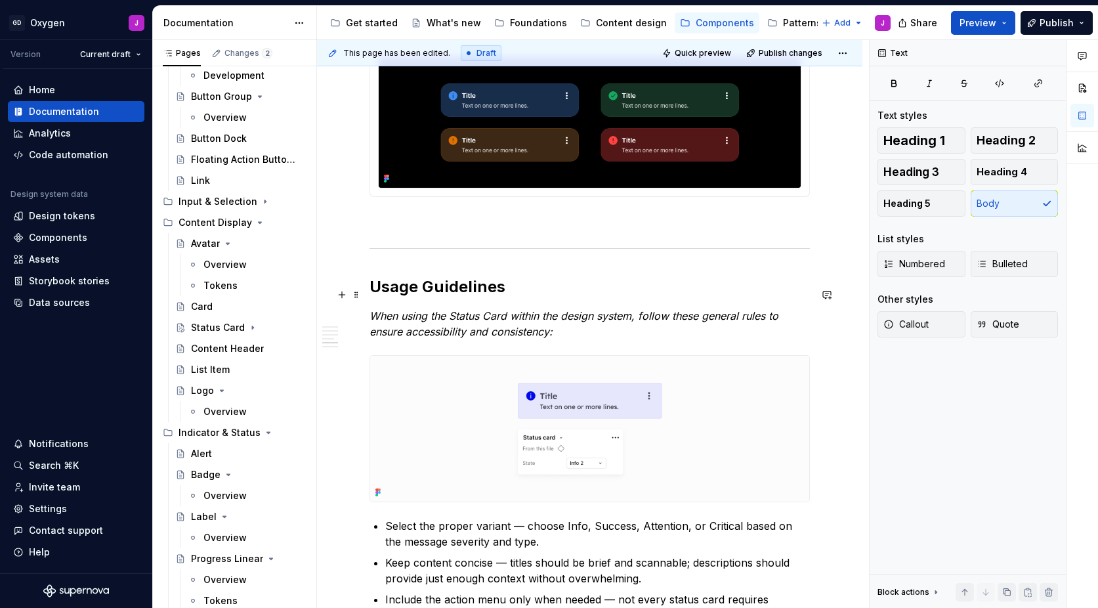
scroll to position [1430, 0]
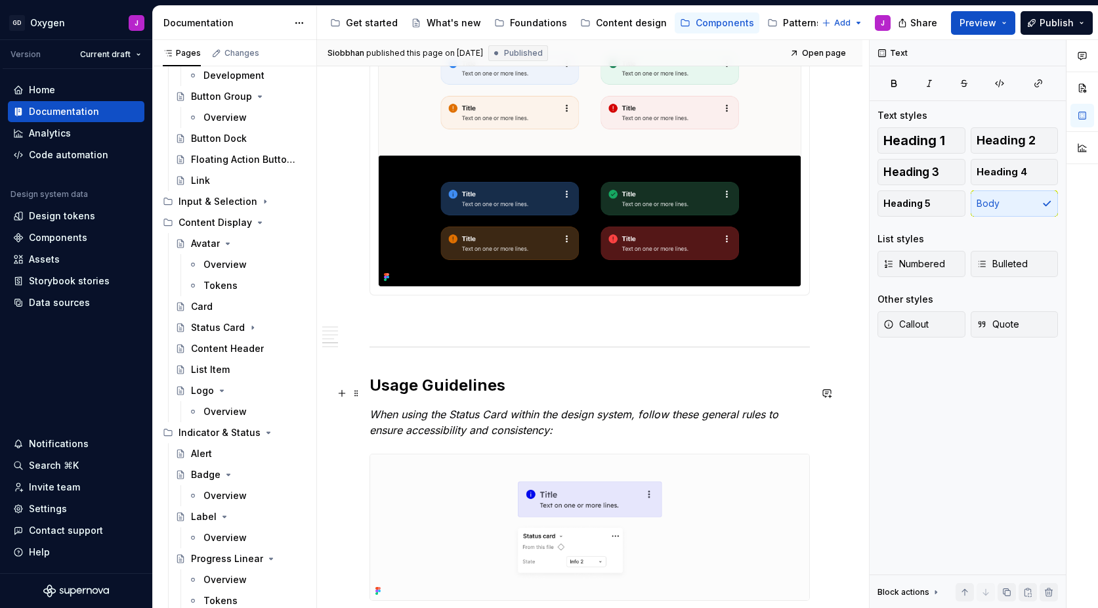
type textarea "*"
